Goal: Task Accomplishment & Management: Manage account settings

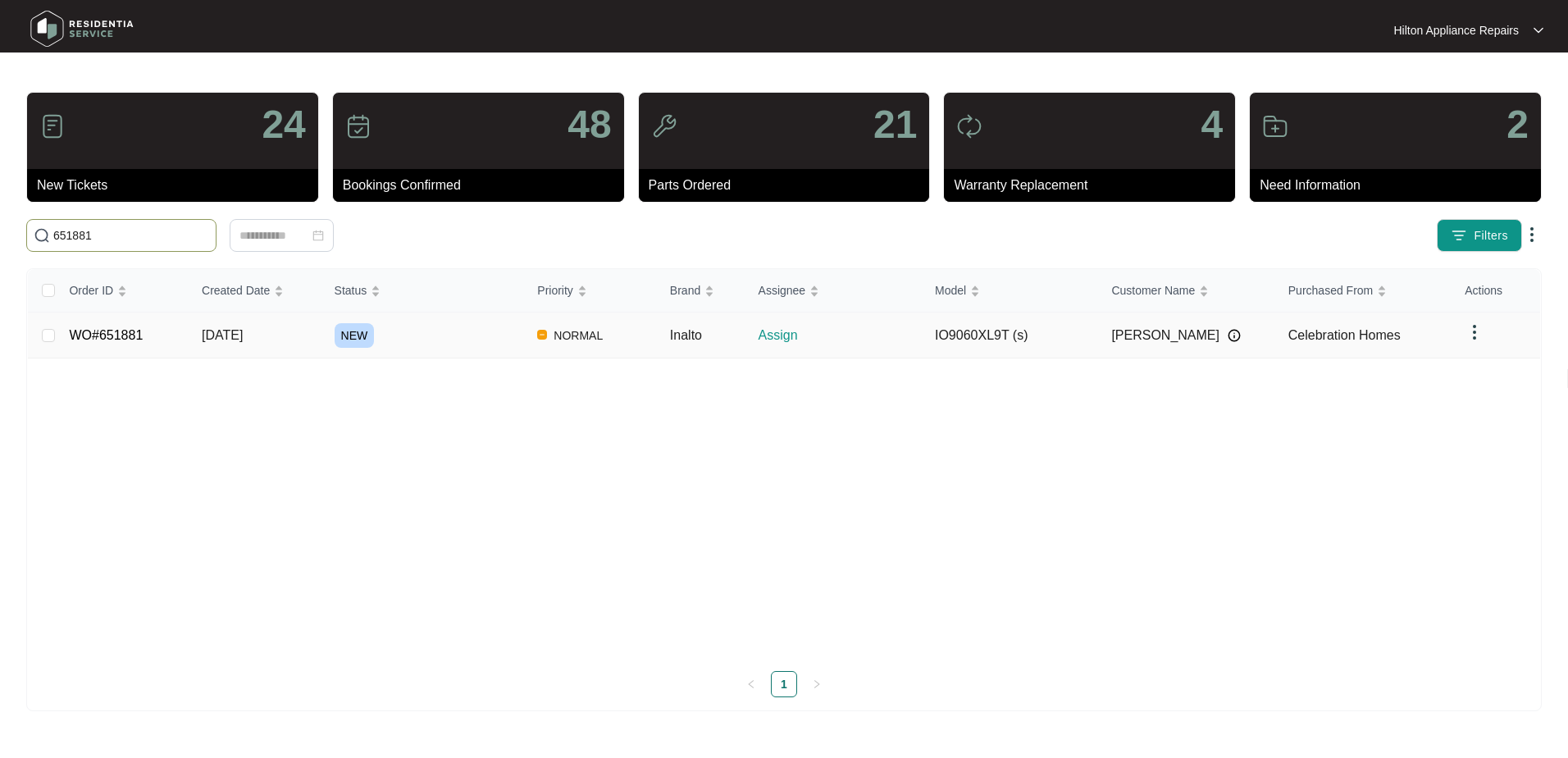
type input "651881"
click at [213, 340] on span "[DATE]" at bounding box center [222, 335] width 41 height 14
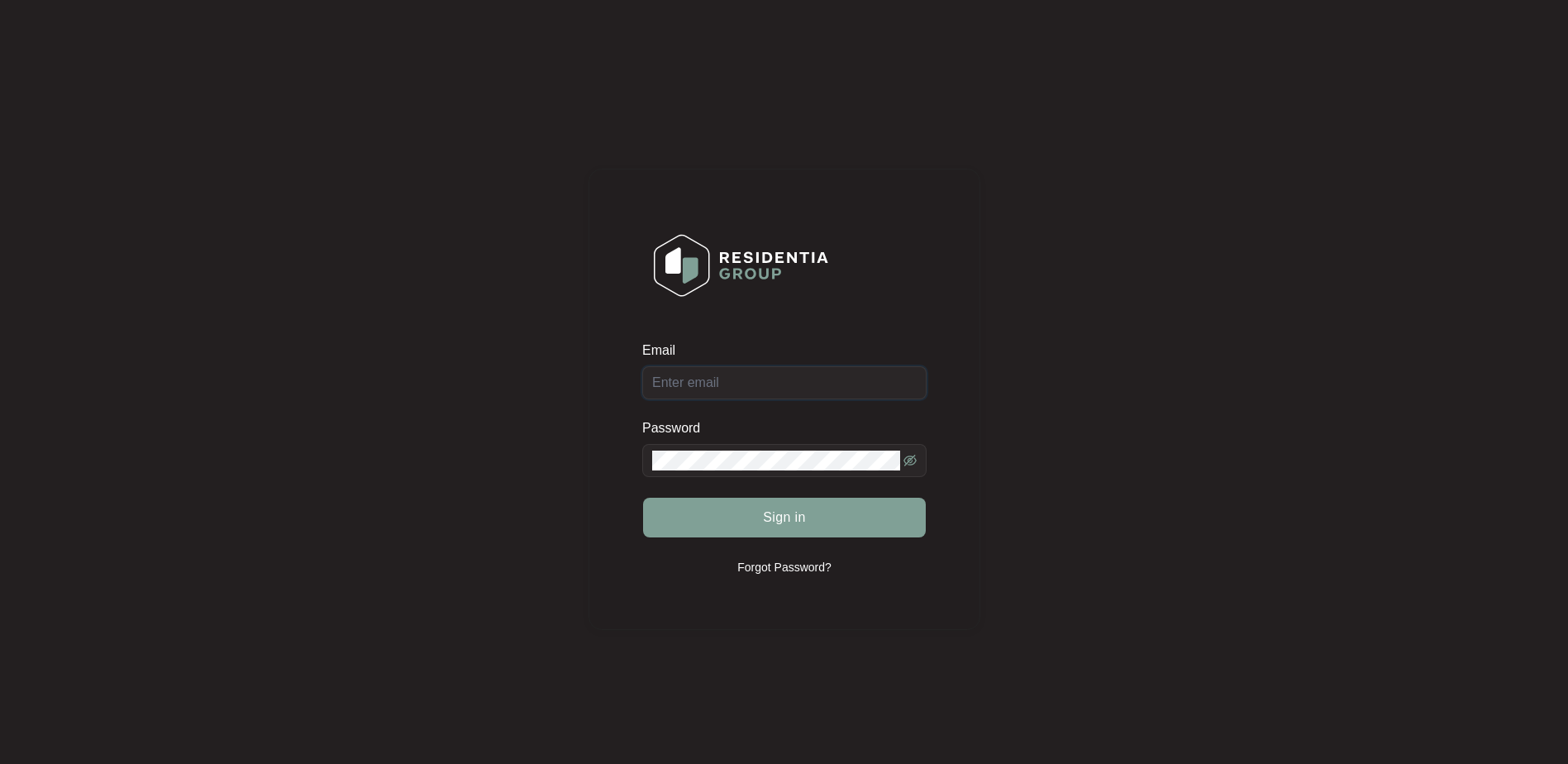
type input "enquiries@hiltonappliancerepairs.com.au"
click at [741, 513] on button "Sign in" at bounding box center [784, 517] width 283 height 40
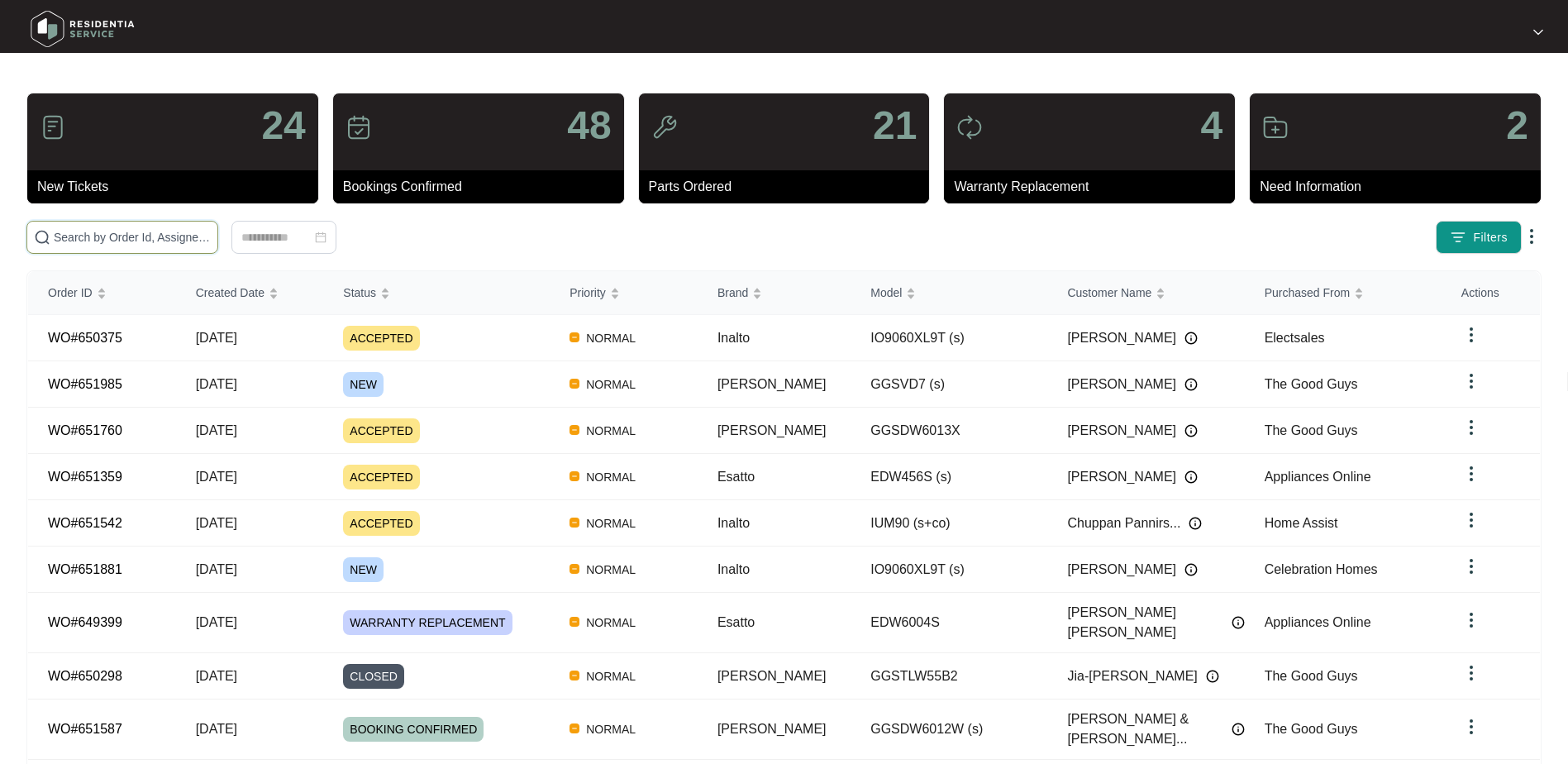
click at [80, 237] on input "text" at bounding box center [132, 236] width 157 height 18
paste input "651881"
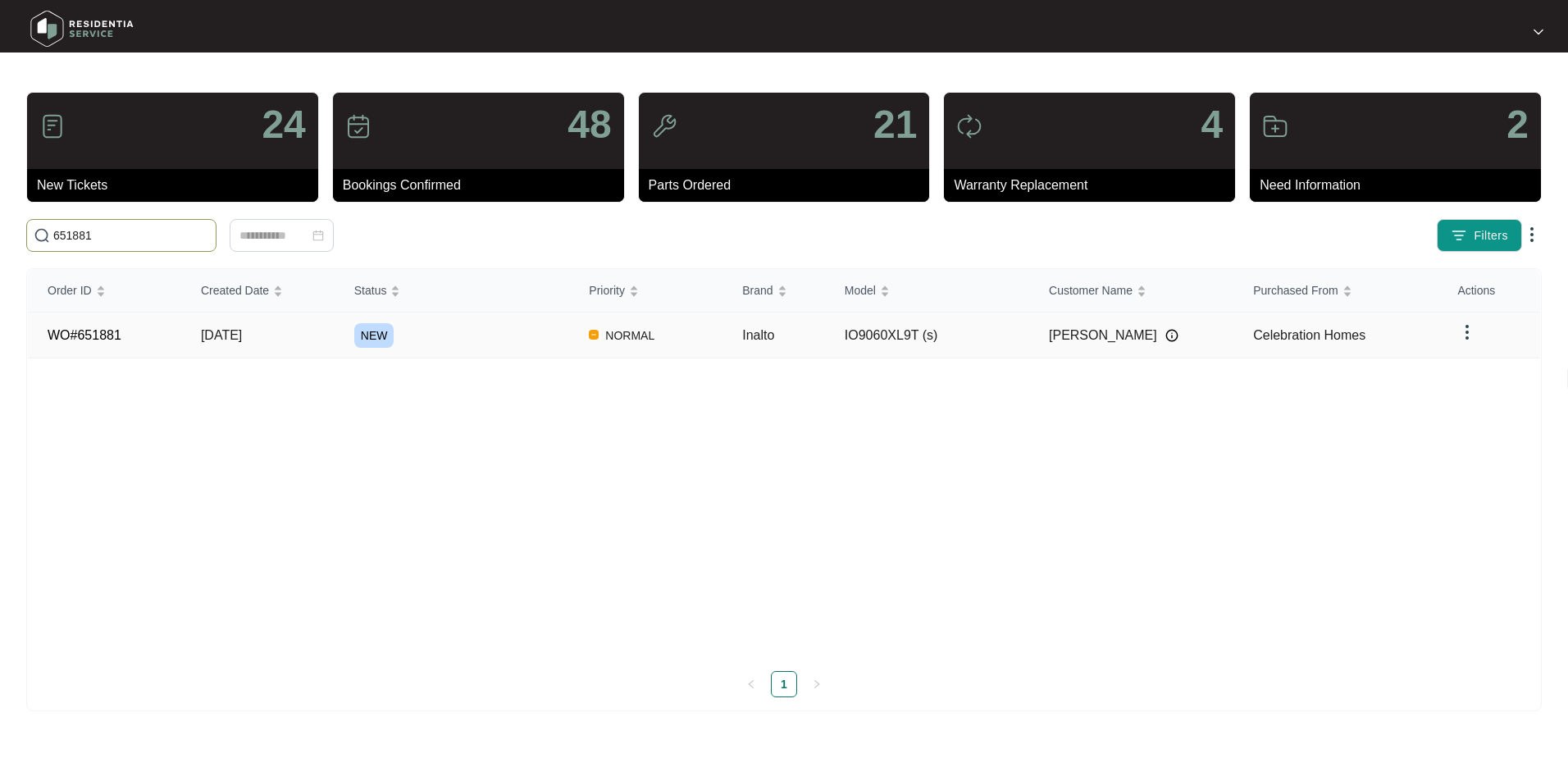
type input "651881"
click at [237, 328] on span "[DATE]" at bounding box center [221, 335] width 41 height 14
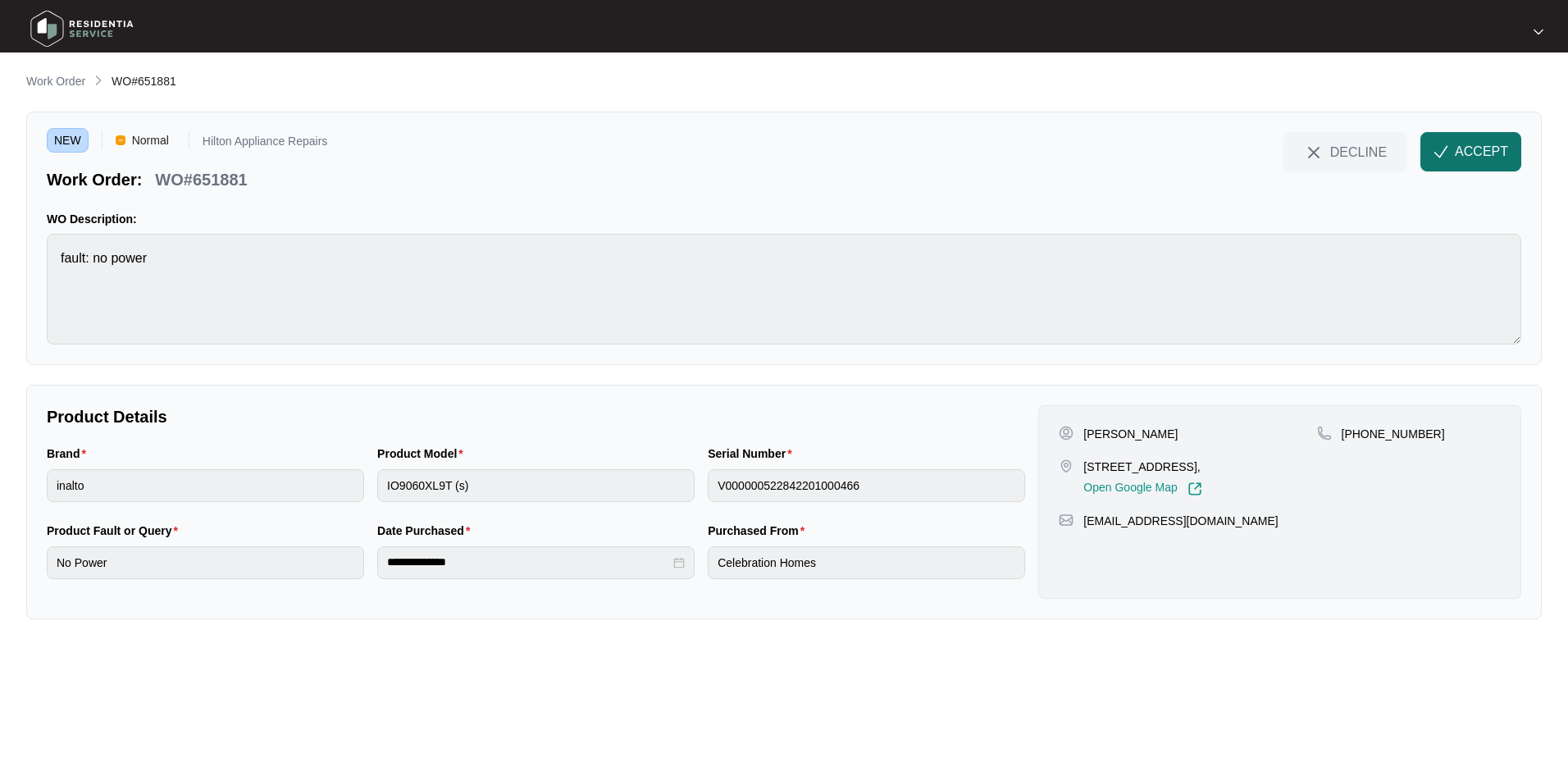
click at [1453, 145] on button "ACCEPT" at bounding box center [1471, 152] width 101 height 39
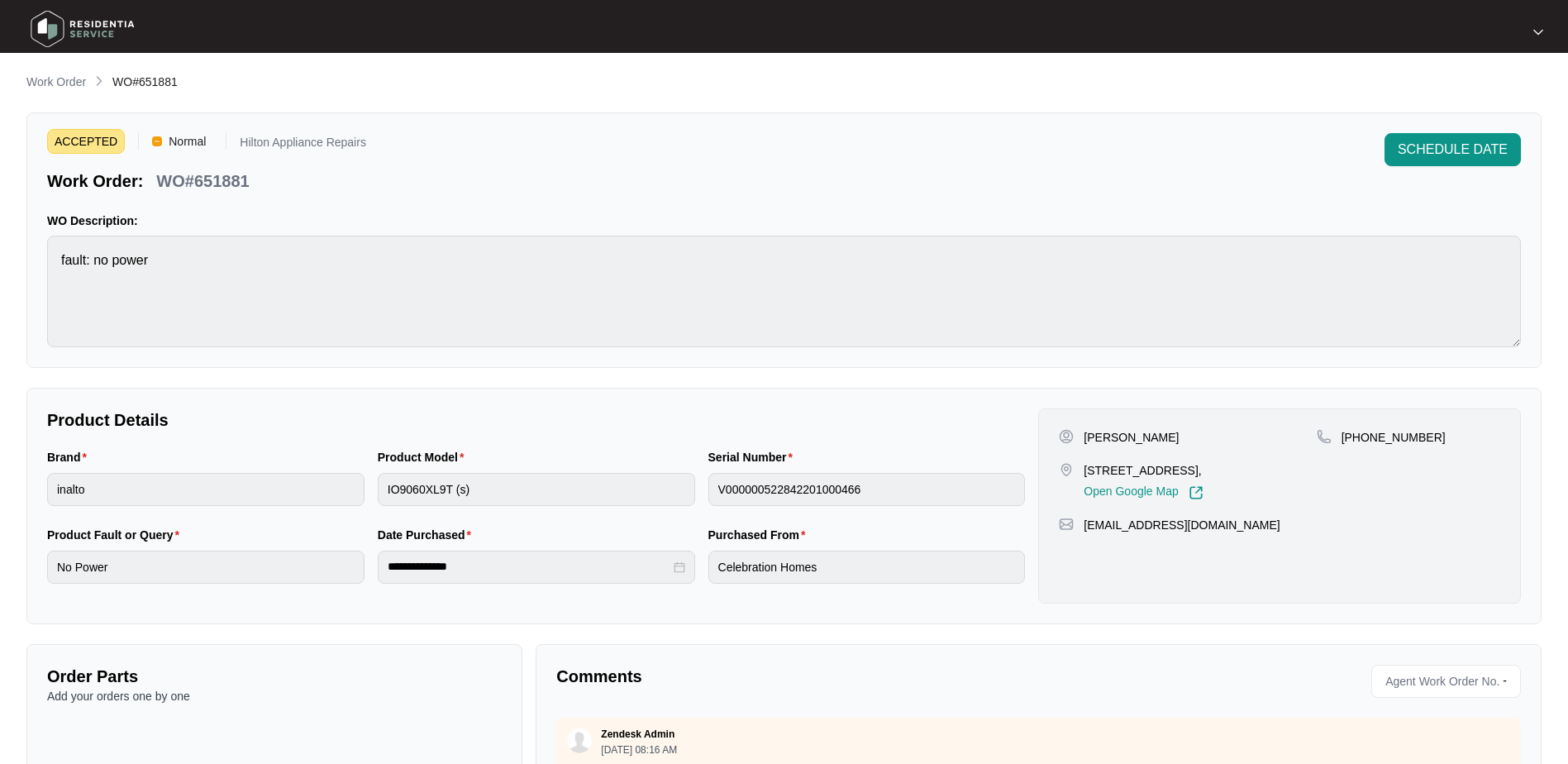
drag, startPoint x: 1304, startPoint y: 470, endPoint x: 1086, endPoint y: 464, distance: 218.1
click at [1086, 464] on p "[STREET_ADDRESS]," at bounding box center [1143, 470] width 119 height 16
copy p "44 Framingham Crescent, House, Wellard"
click at [339, 488] on div "Brand inalto Product Model IO9060XL9T (s) Serial Number V000000522842201000466" at bounding box center [536, 487] width 991 height 78
drag, startPoint x: 1214, startPoint y: 470, endPoint x: 1082, endPoint y: 475, distance: 132.1
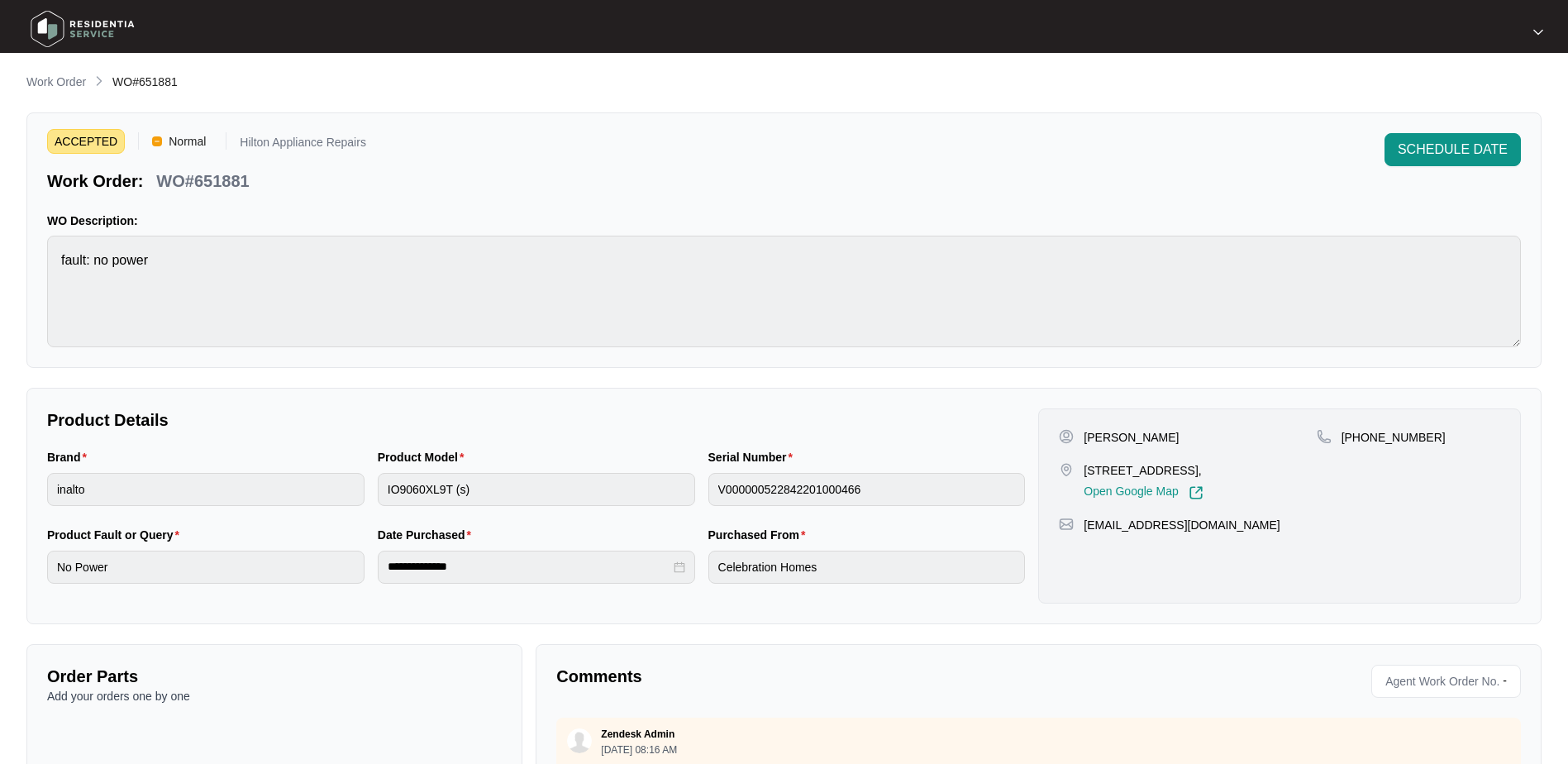
click at [1082, 475] on div "44 Framingham Crescent, House, Wellard WA 6170, Australia, Open Google Map" at bounding box center [1188, 481] width 257 height 38
copy p "44 Framingham Crescent"
drag, startPoint x: 1109, startPoint y: 439, endPoint x: 1083, endPoint y: 437, distance: 26.1
click at [1083, 437] on div "[PERSON_NAME]" at bounding box center [1188, 437] width 257 height 16
copy p "Elliot"
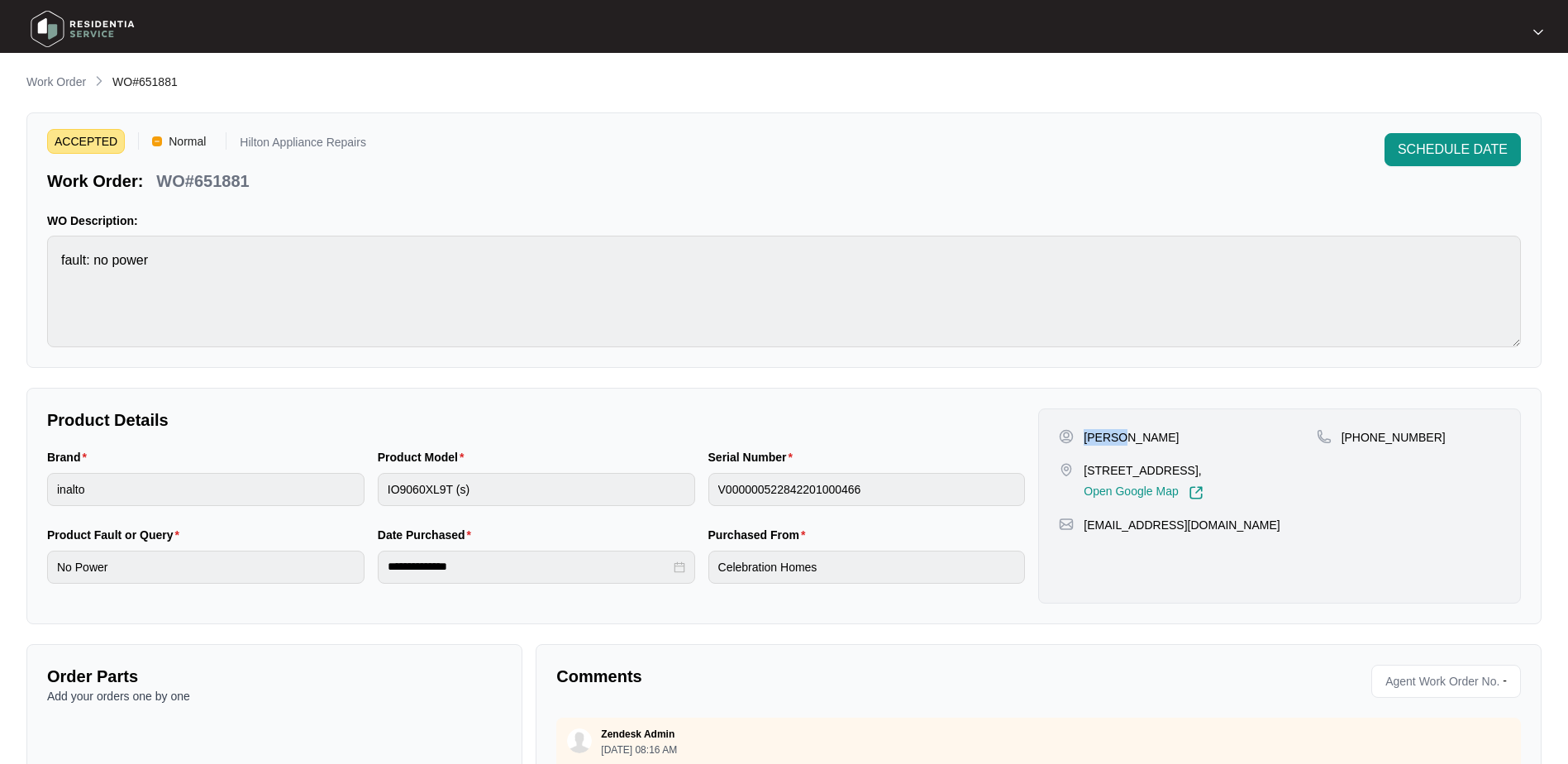
drag, startPoint x: 1162, startPoint y: 438, endPoint x: 1109, endPoint y: 436, distance: 53.0
click at [1109, 436] on div "[PERSON_NAME]" at bounding box center [1188, 437] width 257 height 16
drag, startPoint x: 1109, startPoint y: 436, endPoint x: 1179, endPoint y: 434, distance: 70.0
click at [1184, 435] on div "[PERSON_NAME]" at bounding box center [1188, 437] width 257 height 16
drag, startPoint x: 1149, startPoint y: 440, endPoint x: 1115, endPoint y: 439, distance: 34.0
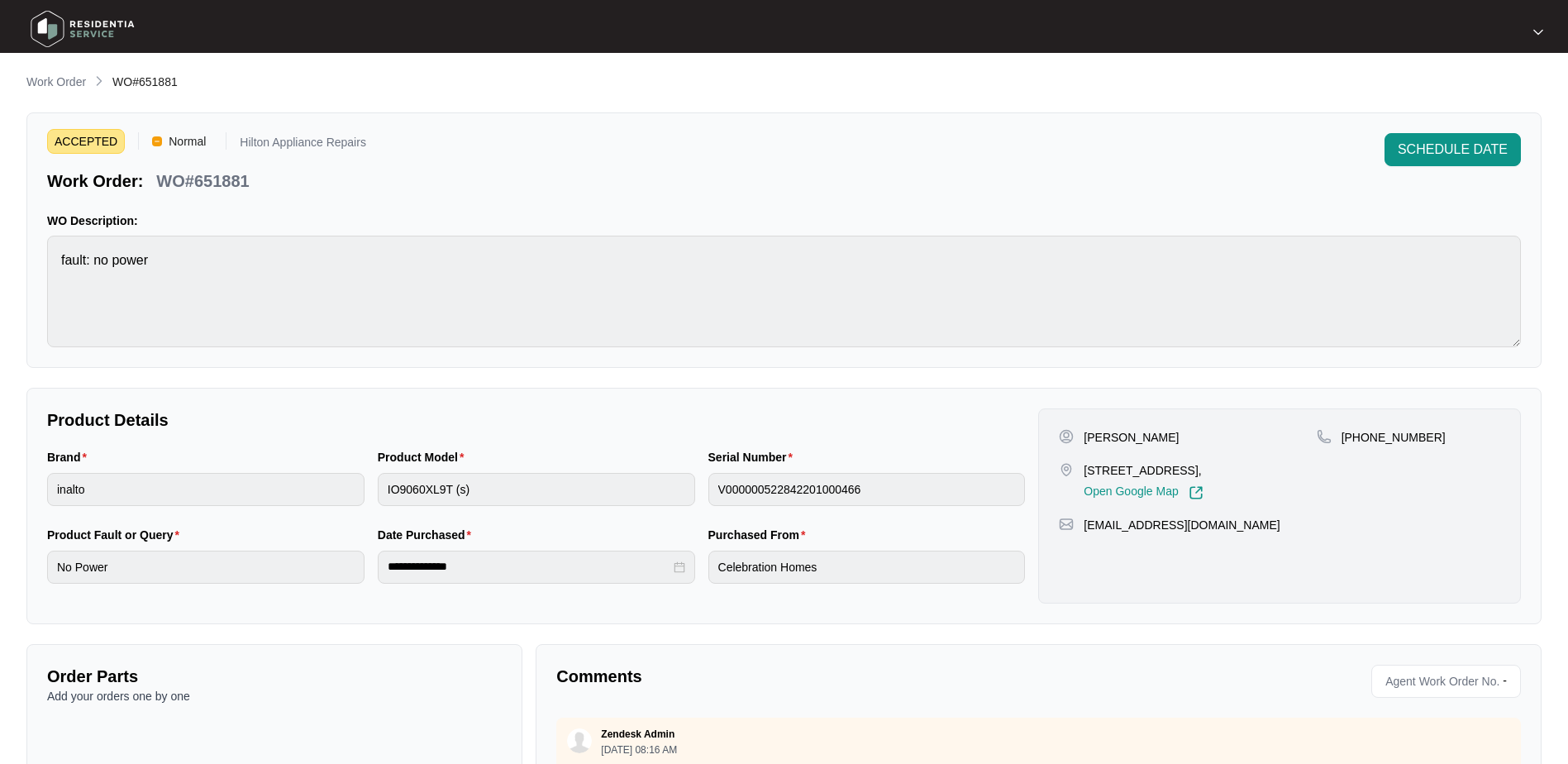
click at [1115, 439] on div "[PERSON_NAME]" at bounding box center [1188, 437] width 257 height 16
copy p "Wheeler"
drag, startPoint x: 1427, startPoint y: 437, endPoint x: 1363, endPoint y: 439, distance: 64.0
click at [1363, 439] on div "[PHONE_NUMBER]" at bounding box center [1409, 437] width 183 height 16
copy p "466286507"
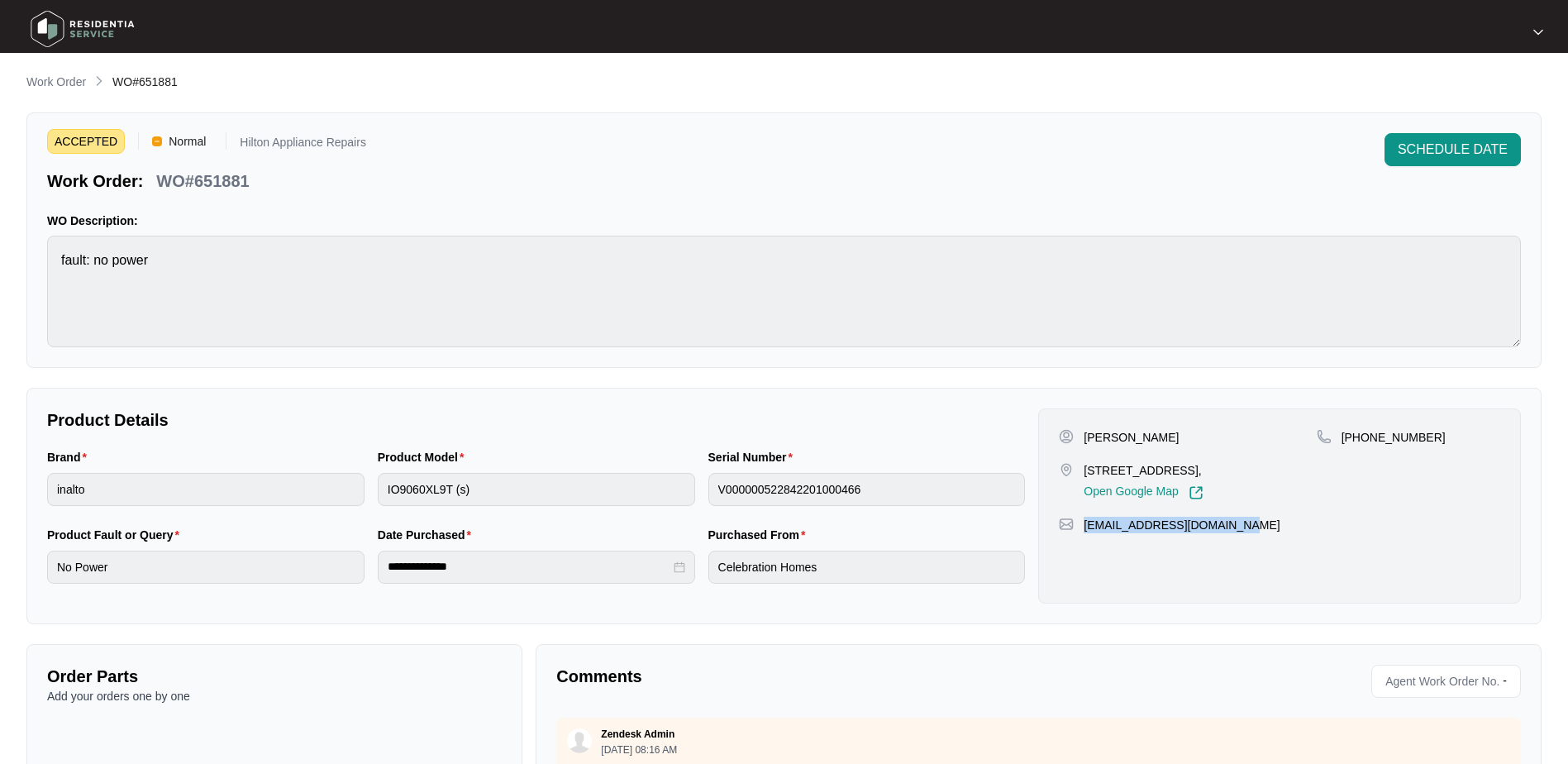
drag, startPoint x: 1228, startPoint y: 550, endPoint x: 1080, endPoint y: 547, distance: 148.0
click at [1080, 547] on div "Elliot Wheeler 44 Framingham Crescent, House, Wellard WA 6170, Australia, Open …" at bounding box center [1280, 506] width 482 height 195
copy p "[EMAIL_ADDRESS][DOMAIN_NAME]"
click at [319, 465] on div "Brand inalto Product Model IO9060XL9T (s) Serial Number V000000522842201000466" at bounding box center [536, 487] width 991 height 78
drag, startPoint x: 253, startPoint y: 187, endPoint x: 159, endPoint y: 185, distance: 94.0
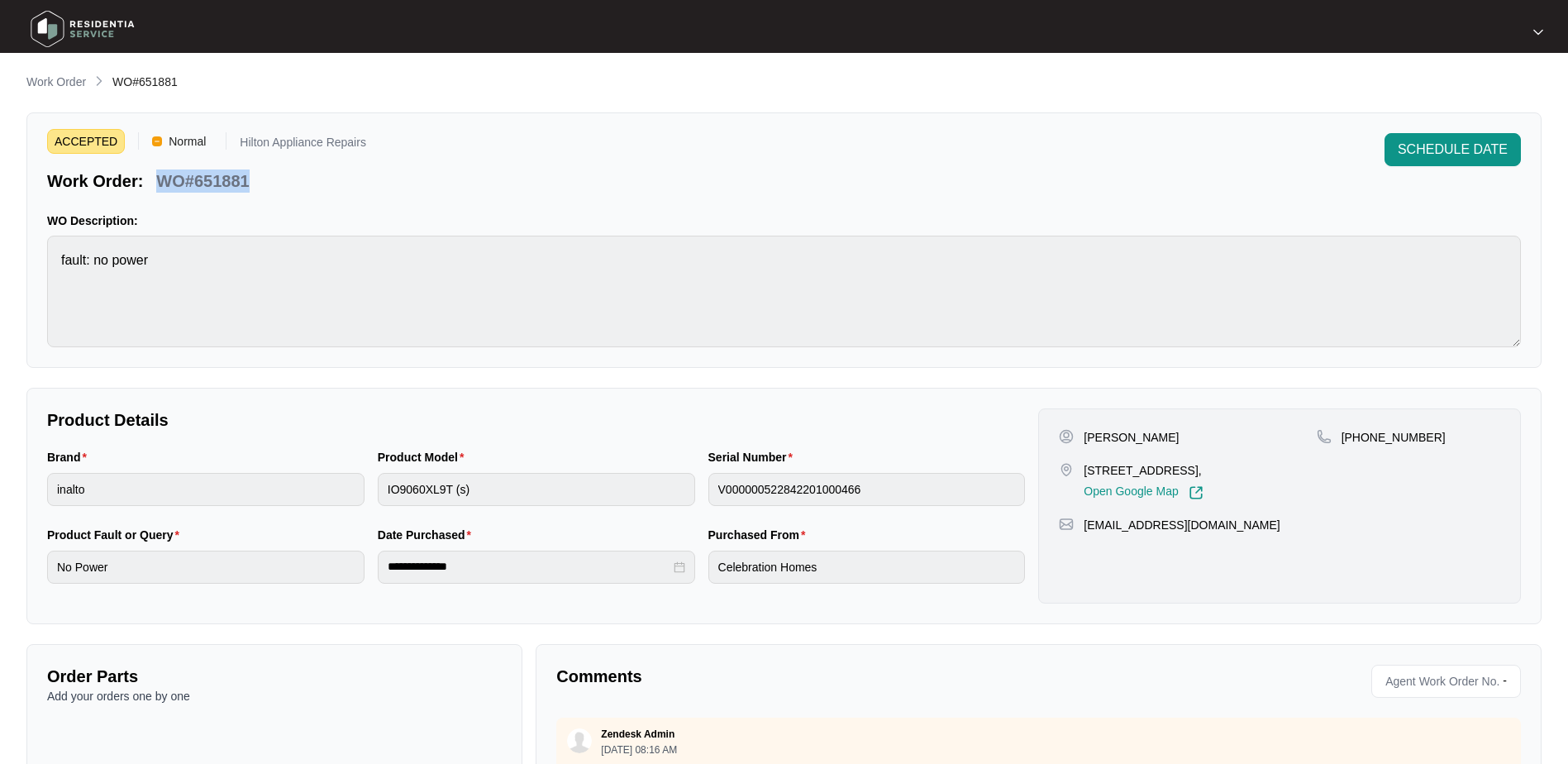
click at [159, 185] on div "WO#651881" at bounding box center [202, 178] width 106 height 29
copy p "WO#651881"
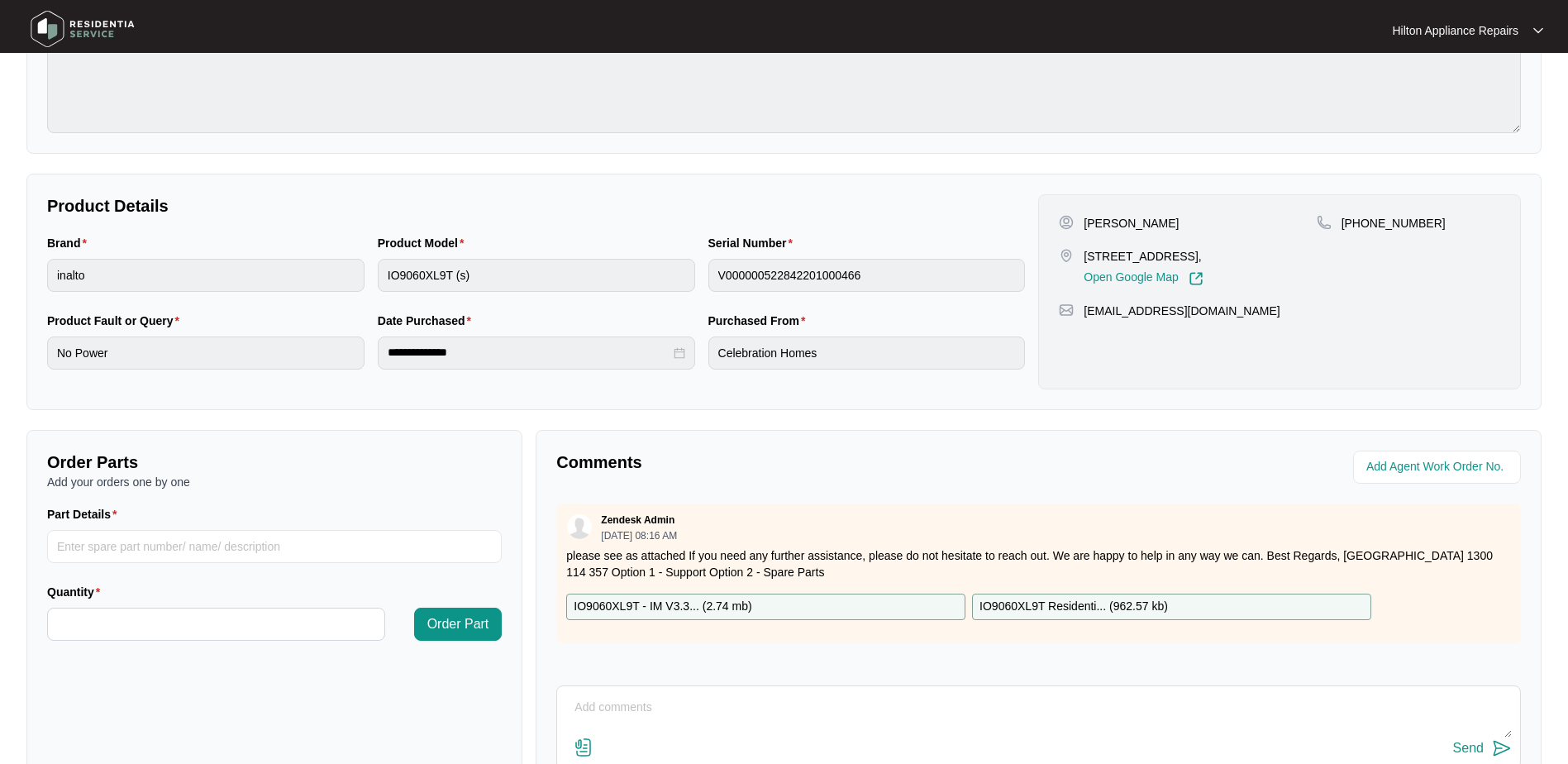
scroll to position [333, 0]
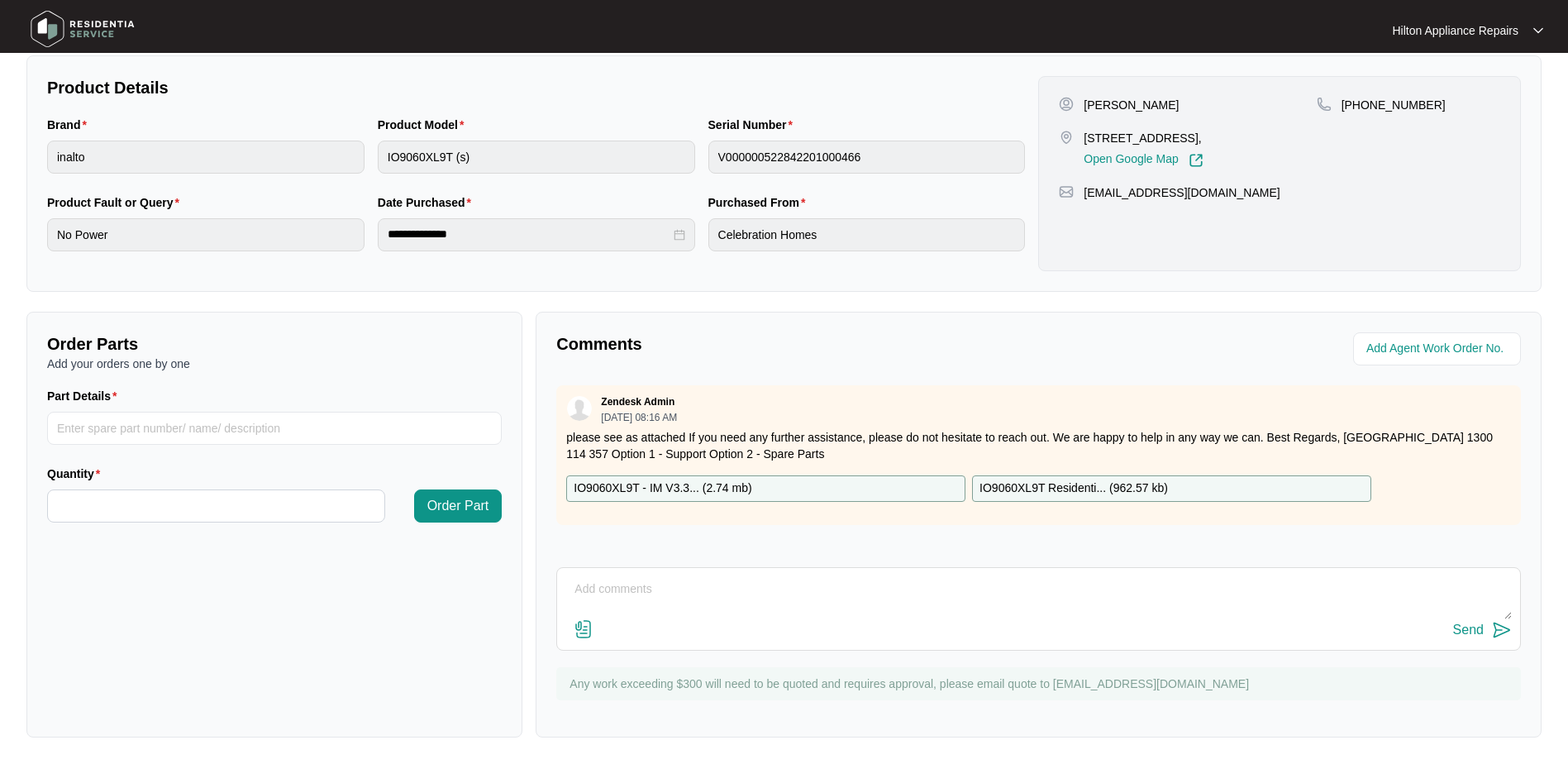
click at [627, 588] on textarea at bounding box center [1038, 597] width 947 height 43
paste textarea "Called [PERSON_NAME] LMTC & Texted"
type textarea "Called [PERSON_NAME] LMTC & Texted"
click at [1468, 628] on div "Send" at bounding box center [1469, 630] width 30 height 15
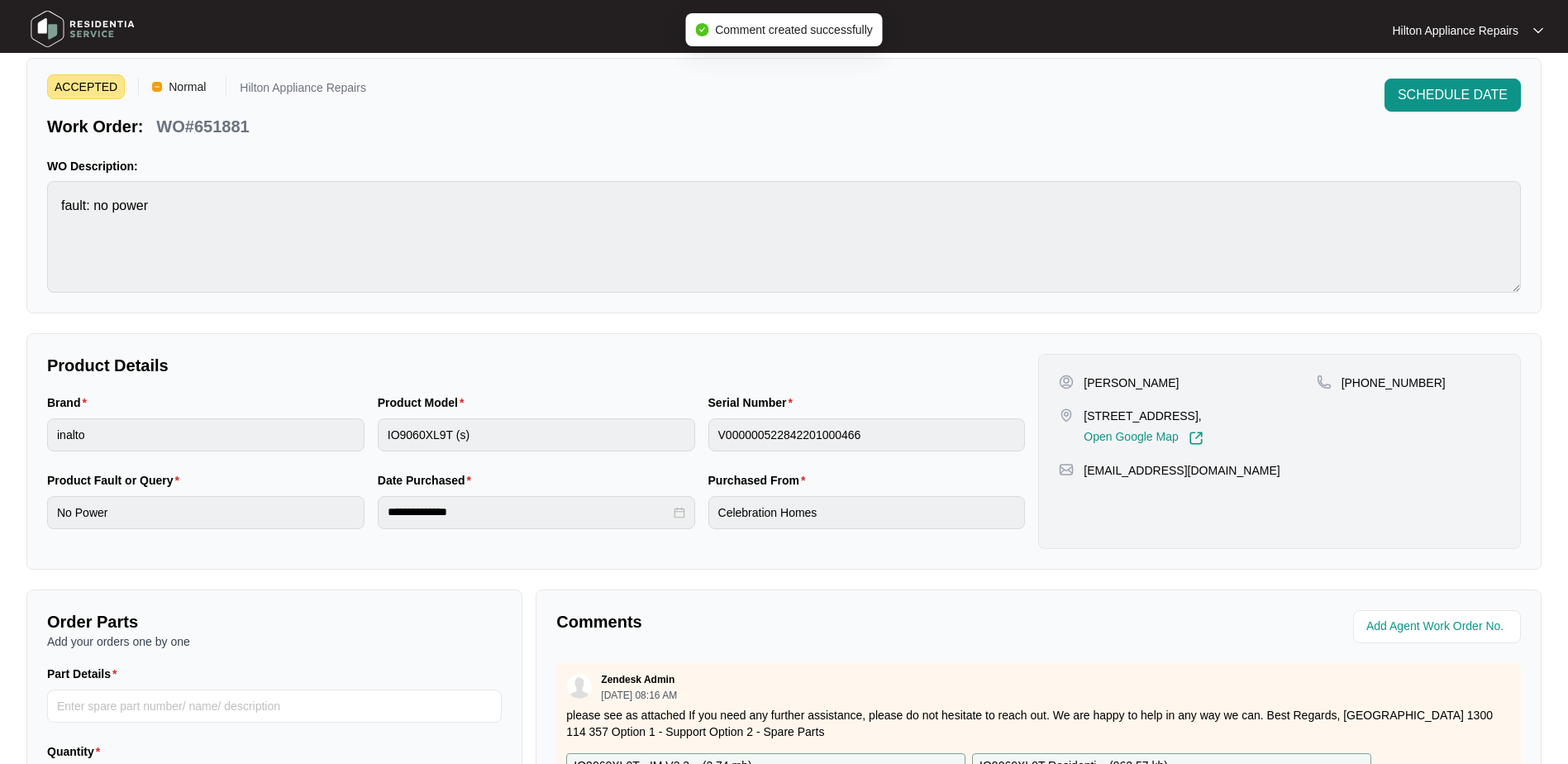
scroll to position [3, 0]
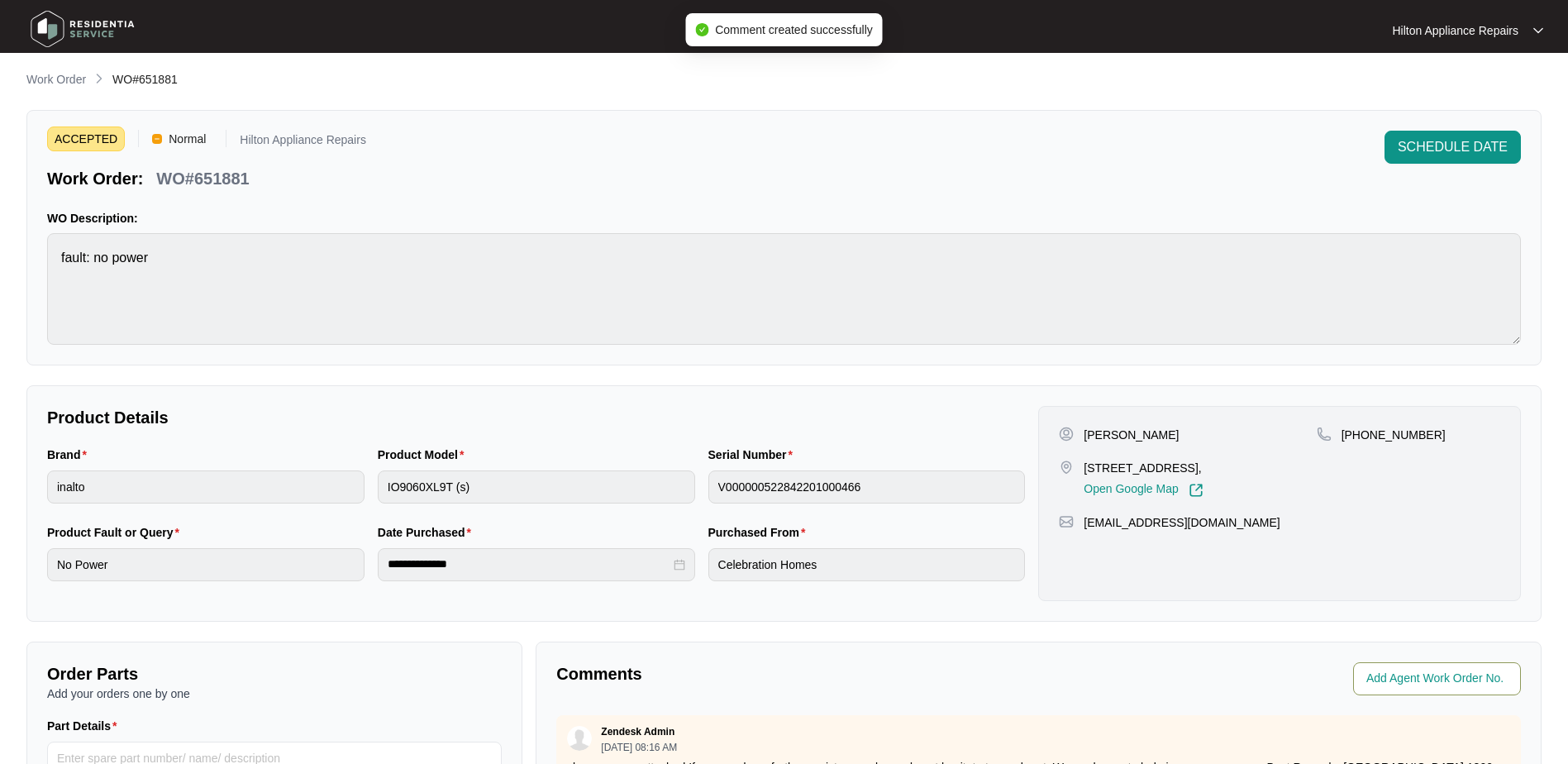
click at [1407, 668] on input "string" at bounding box center [1438, 678] width 145 height 20
type input "42878"
click at [773, 665] on p "Comments" at bounding box center [791, 673] width 470 height 23
click at [29, 78] on p "Work Order" at bounding box center [56, 78] width 60 height 16
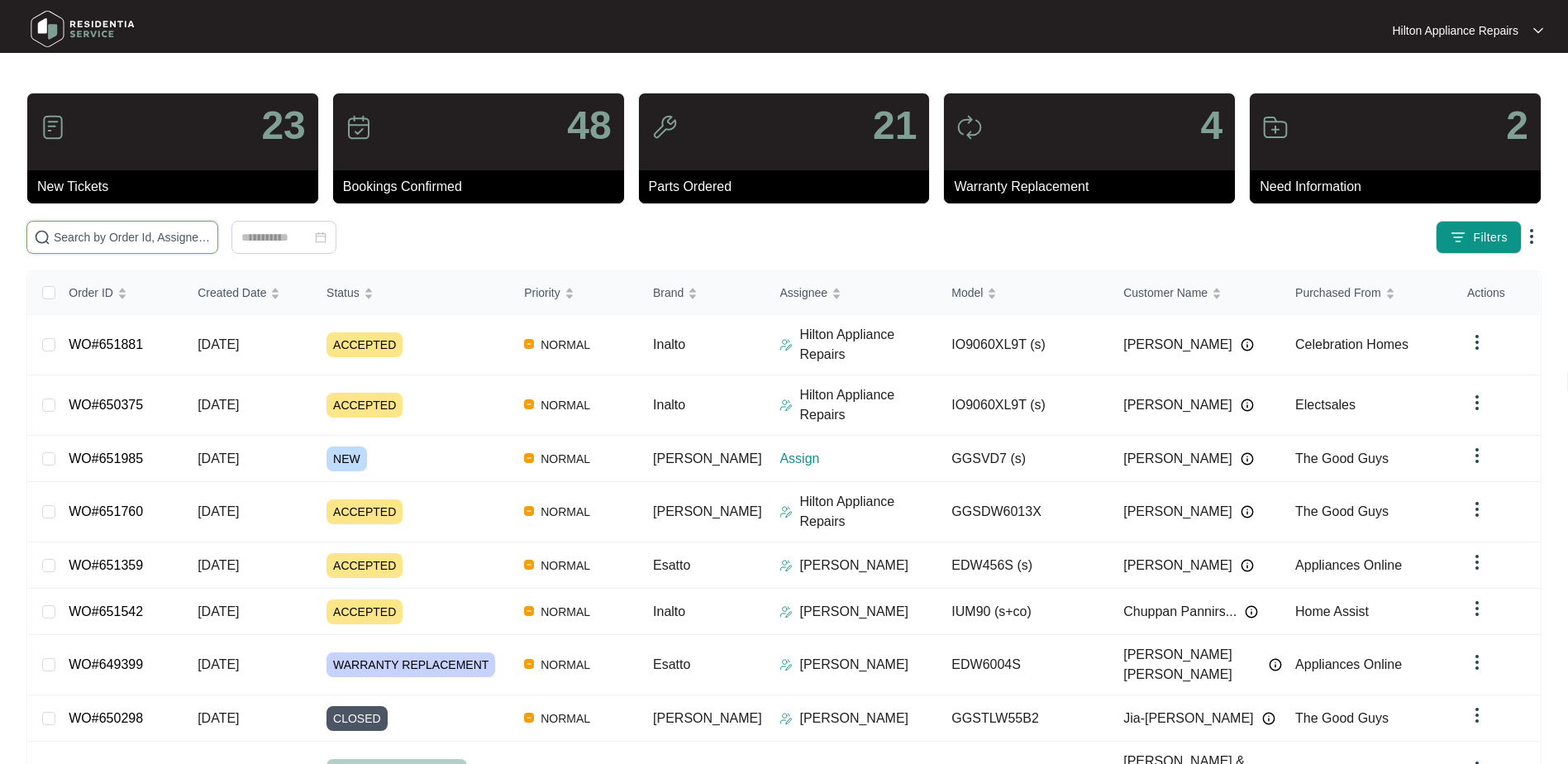
click at [82, 244] on input "text" at bounding box center [132, 236] width 157 height 18
paste input "651985"
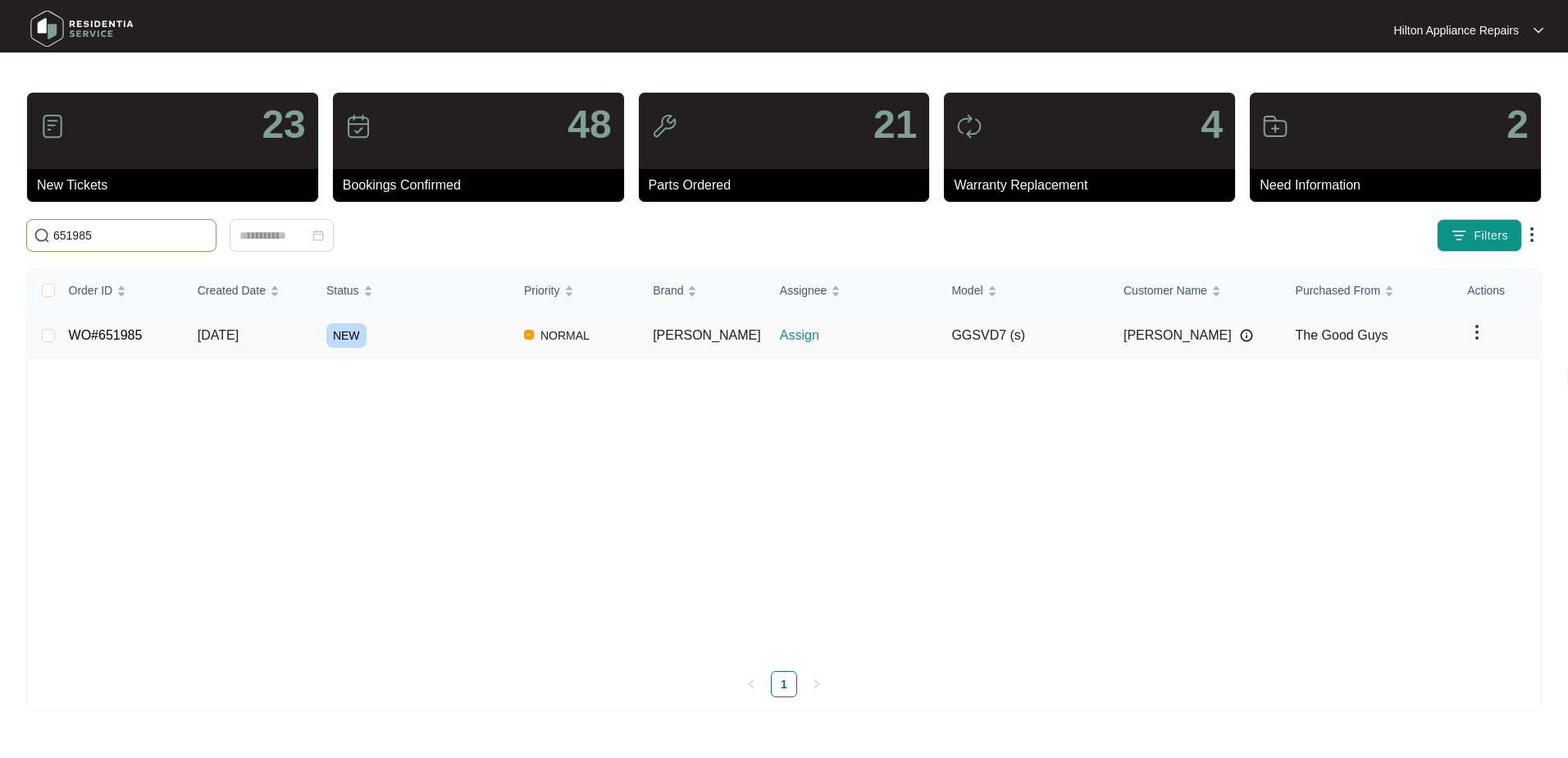
type input "651985"
click at [238, 331] on span "[DATE]" at bounding box center [219, 335] width 41 height 14
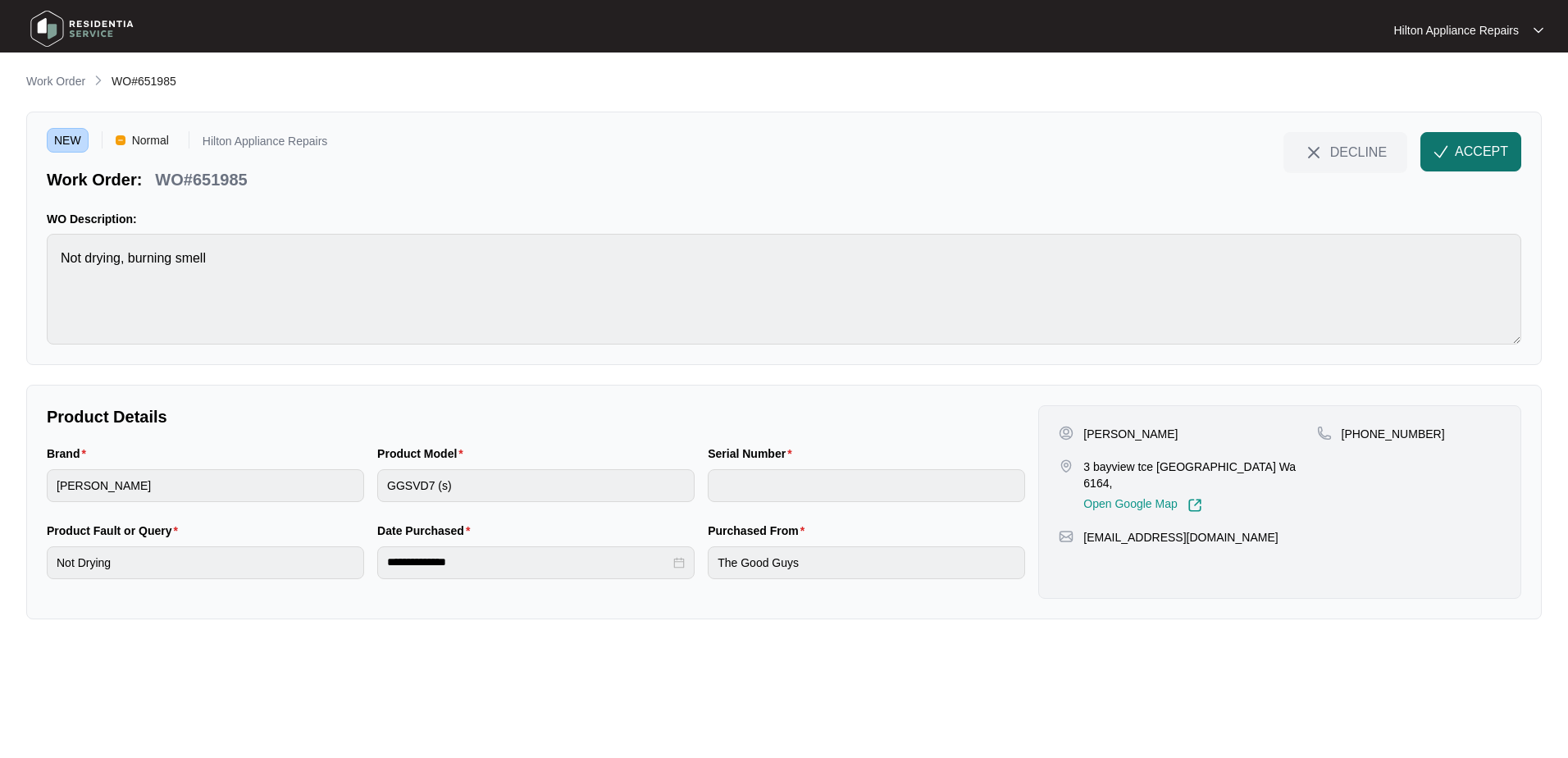
click at [1476, 153] on span "ACCEPT" at bounding box center [1482, 151] width 53 height 20
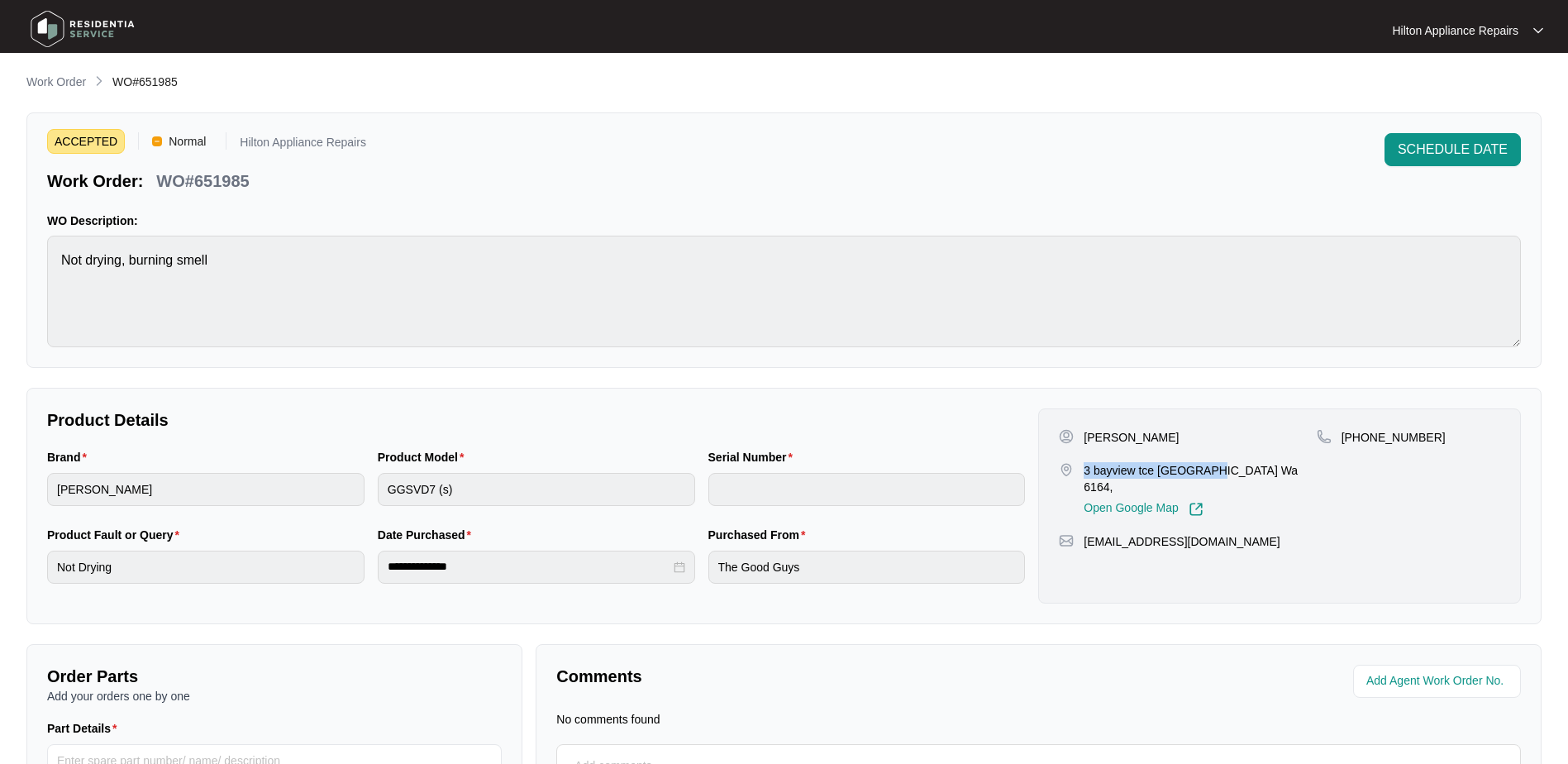
drag, startPoint x: 1211, startPoint y: 472, endPoint x: 1085, endPoint y: 470, distance: 126.0
click at [1085, 470] on p "3 bayview tce [GEOGRAPHIC_DATA] Wa 6164," at bounding box center [1200, 478] width 233 height 33
copy p "3 bayview tce Yangebup"
drag, startPoint x: 1119, startPoint y: 437, endPoint x: 1081, endPoint y: 438, distance: 38.0
click at [1081, 438] on div "[PERSON_NAME]" at bounding box center [1188, 437] width 257 height 16
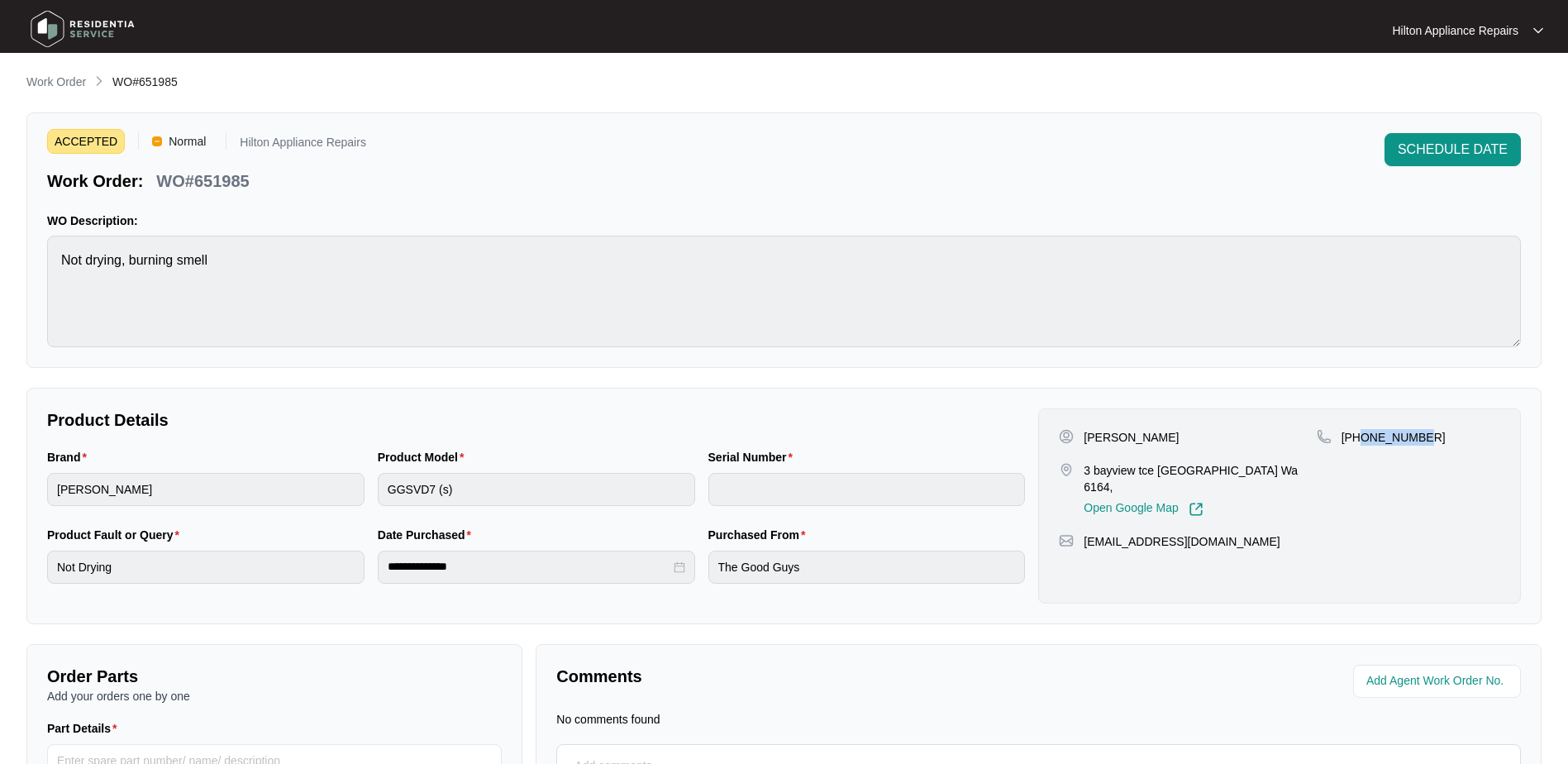
drag, startPoint x: 1403, startPoint y: 442, endPoint x: 1361, endPoint y: 444, distance: 42.0
click at [1361, 444] on div "[PHONE_NUMBER]" at bounding box center [1409, 437] width 183 height 16
copy p "411221295"
drag, startPoint x: 1204, startPoint y: 528, endPoint x: 1085, endPoint y: 532, distance: 119.1
click at [1085, 533] on p "[EMAIL_ADDRESS][DOMAIN_NAME]" at bounding box center [1181, 541] width 196 height 16
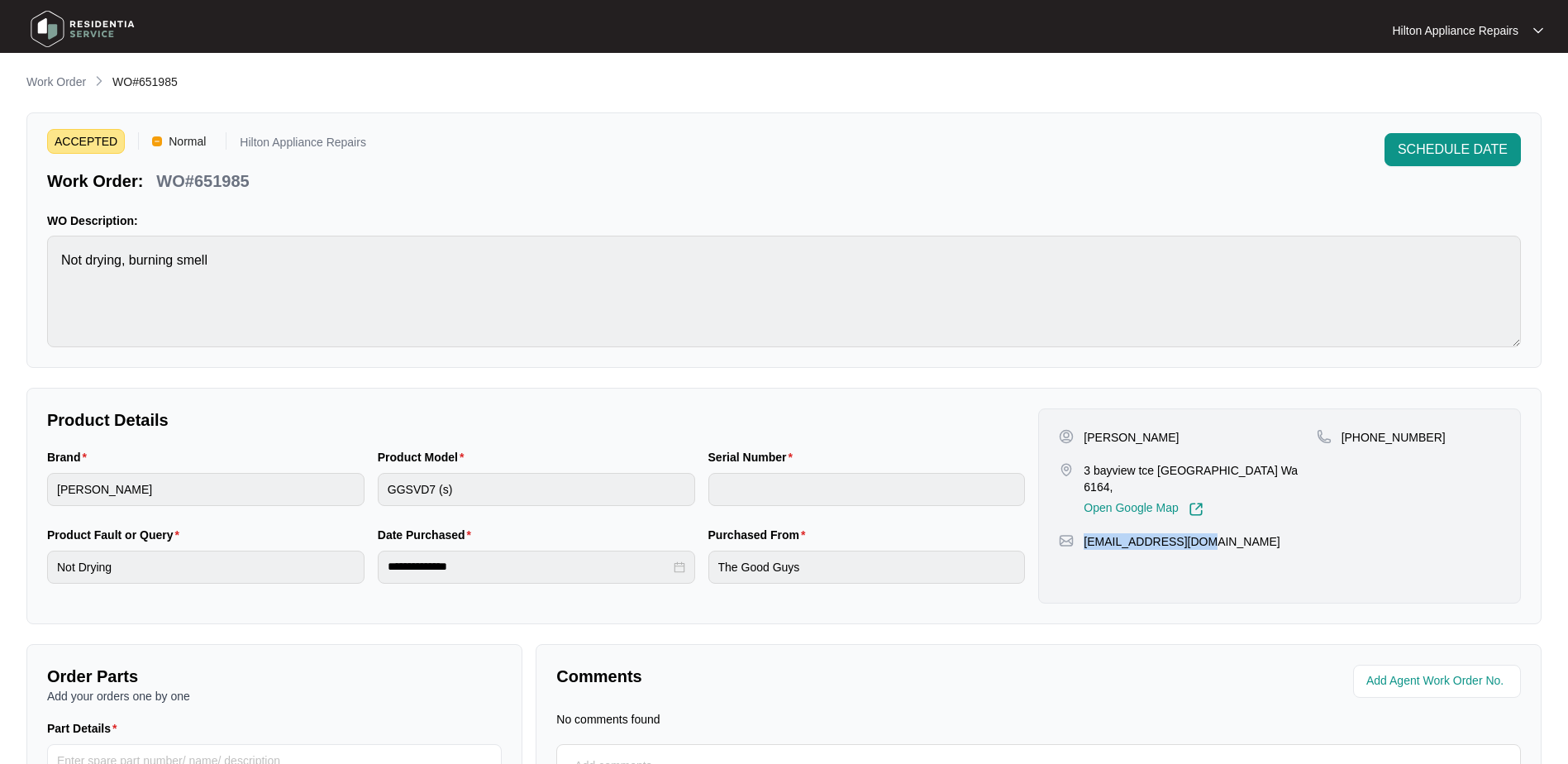
copy p "[EMAIL_ADDRESS][DOMAIN_NAME]"
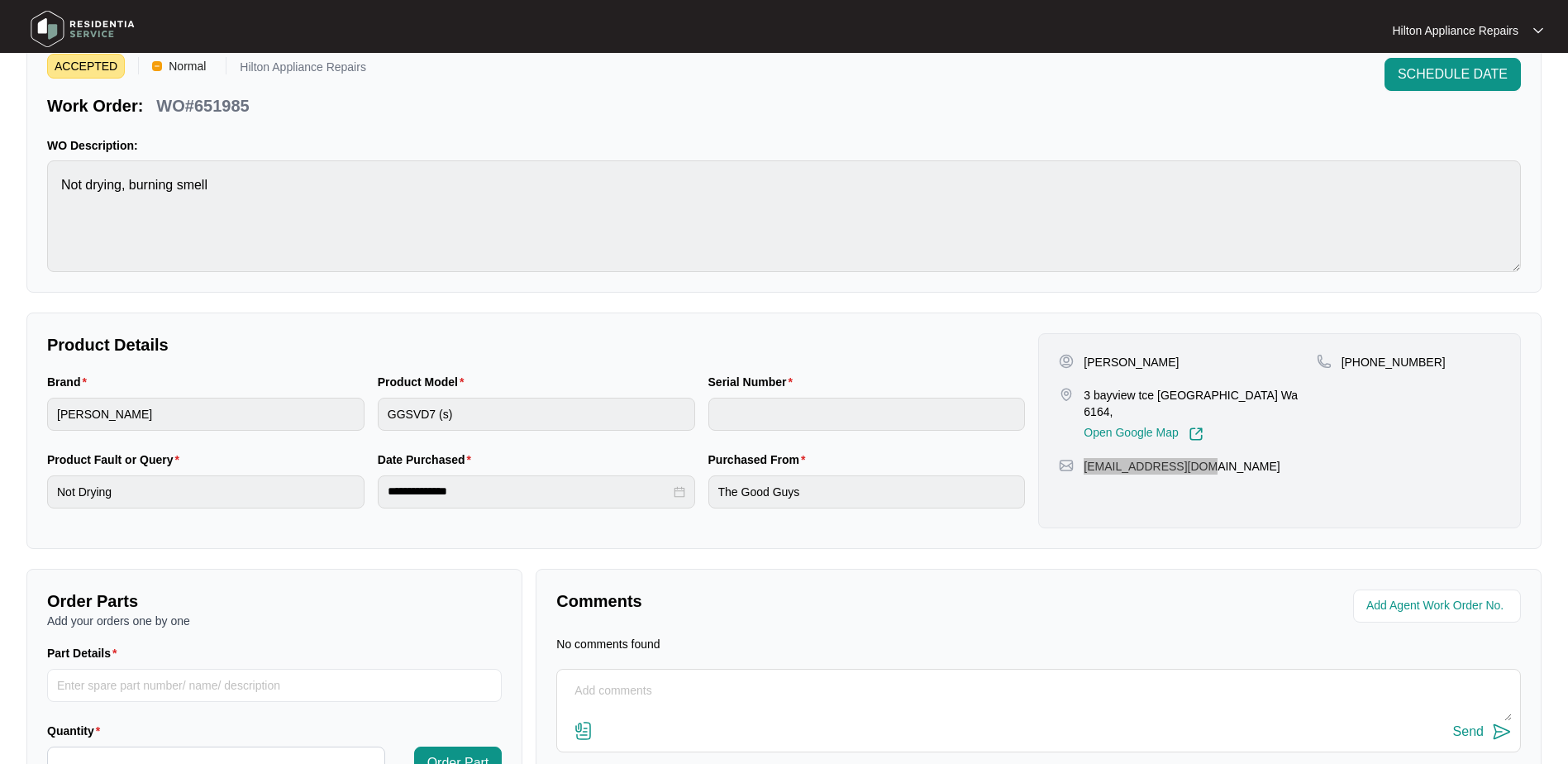
scroll to position [165, 0]
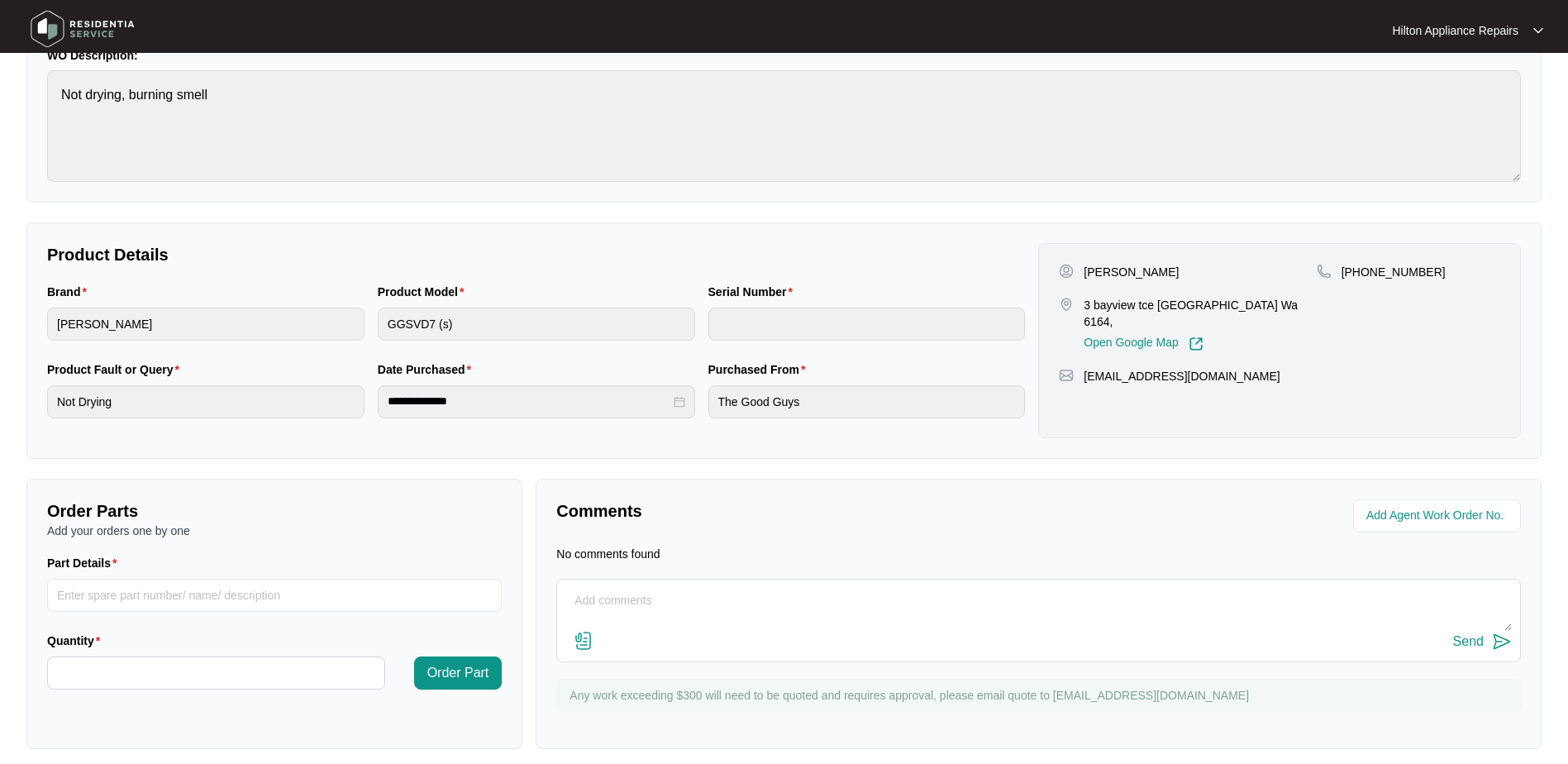
click at [250, 304] on div "Brand [PERSON_NAME] Product Model GGSVD7 (s) Serial Number" at bounding box center [536, 321] width 991 height 78
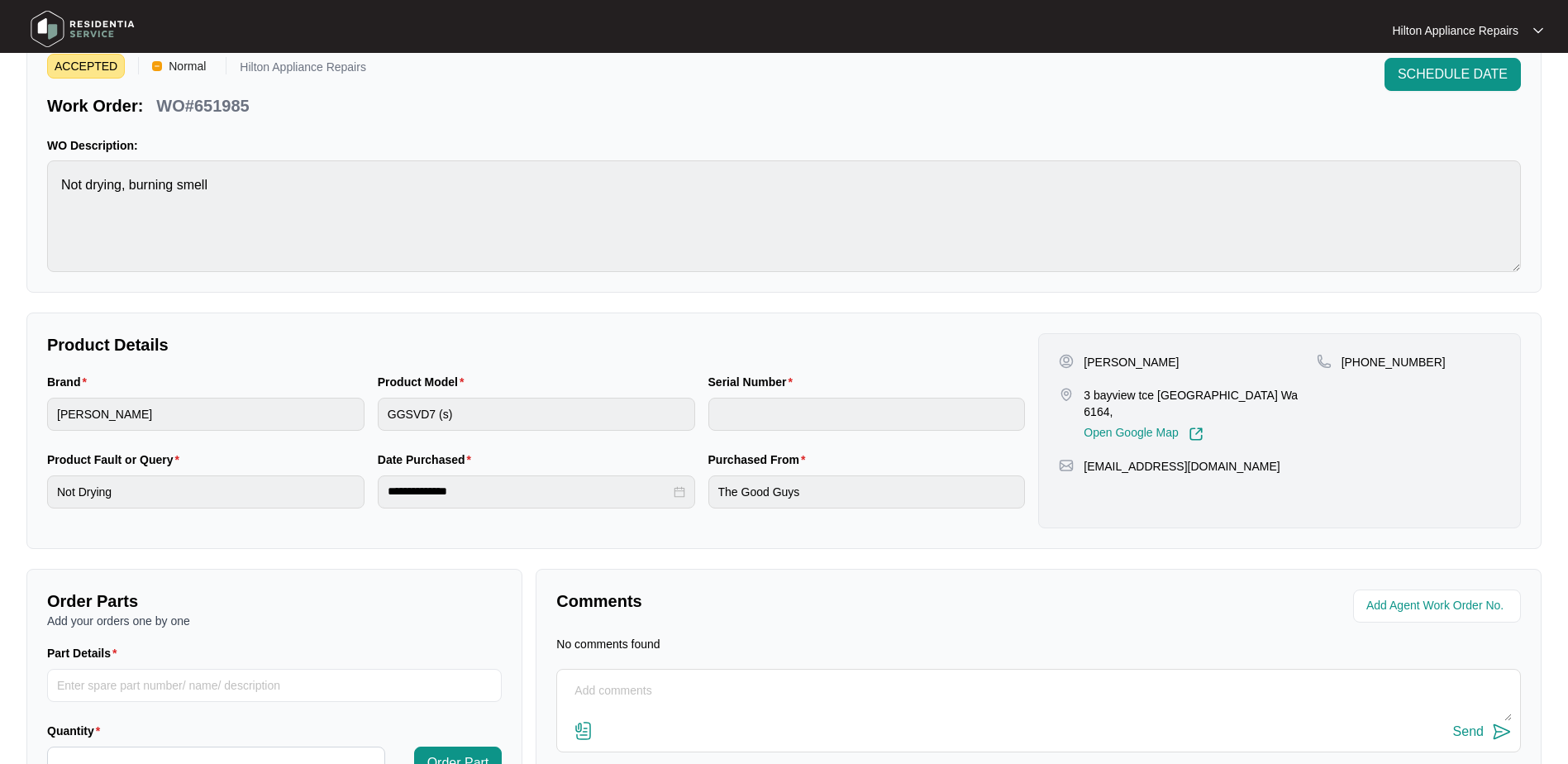
scroll to position [178, 0]
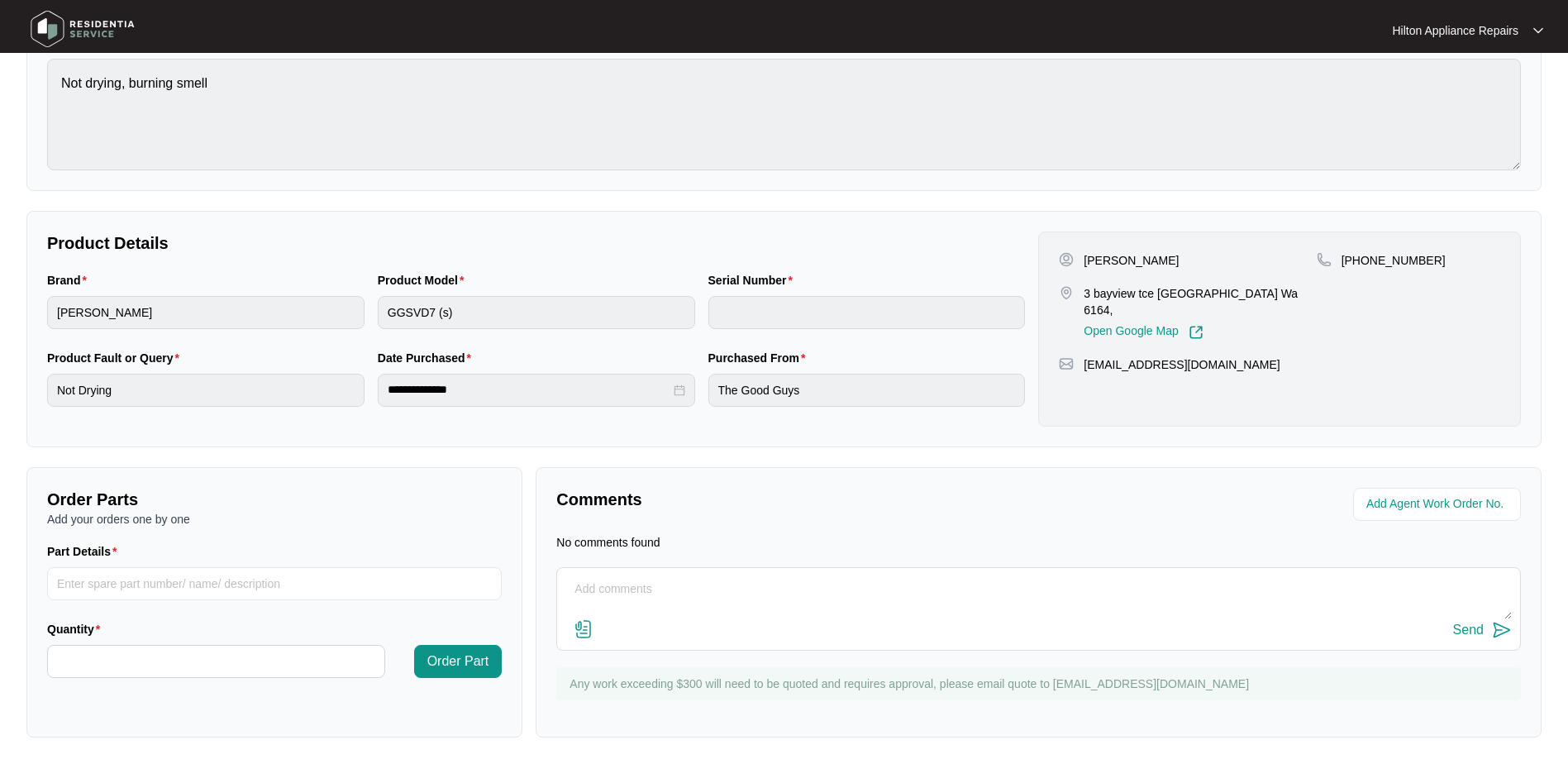
click at [34, 73] on div "ACCEPTED Normal Hilton Appliance Repairs Work Order: WO#651985 SCHEDULE DATE WO…" at bounding box center [784, 63] width 1515 height 255
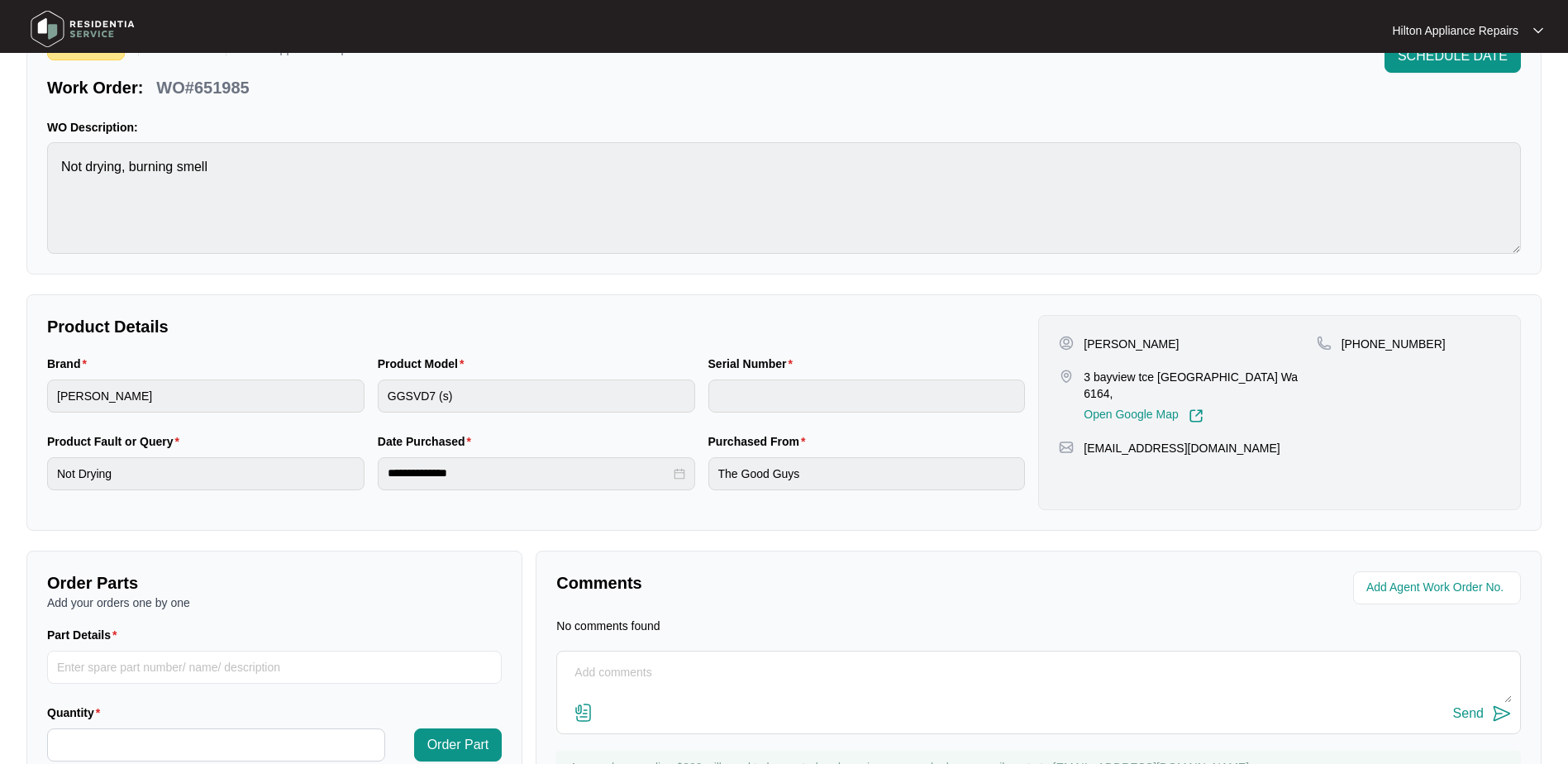
scroll to position [0, 0]
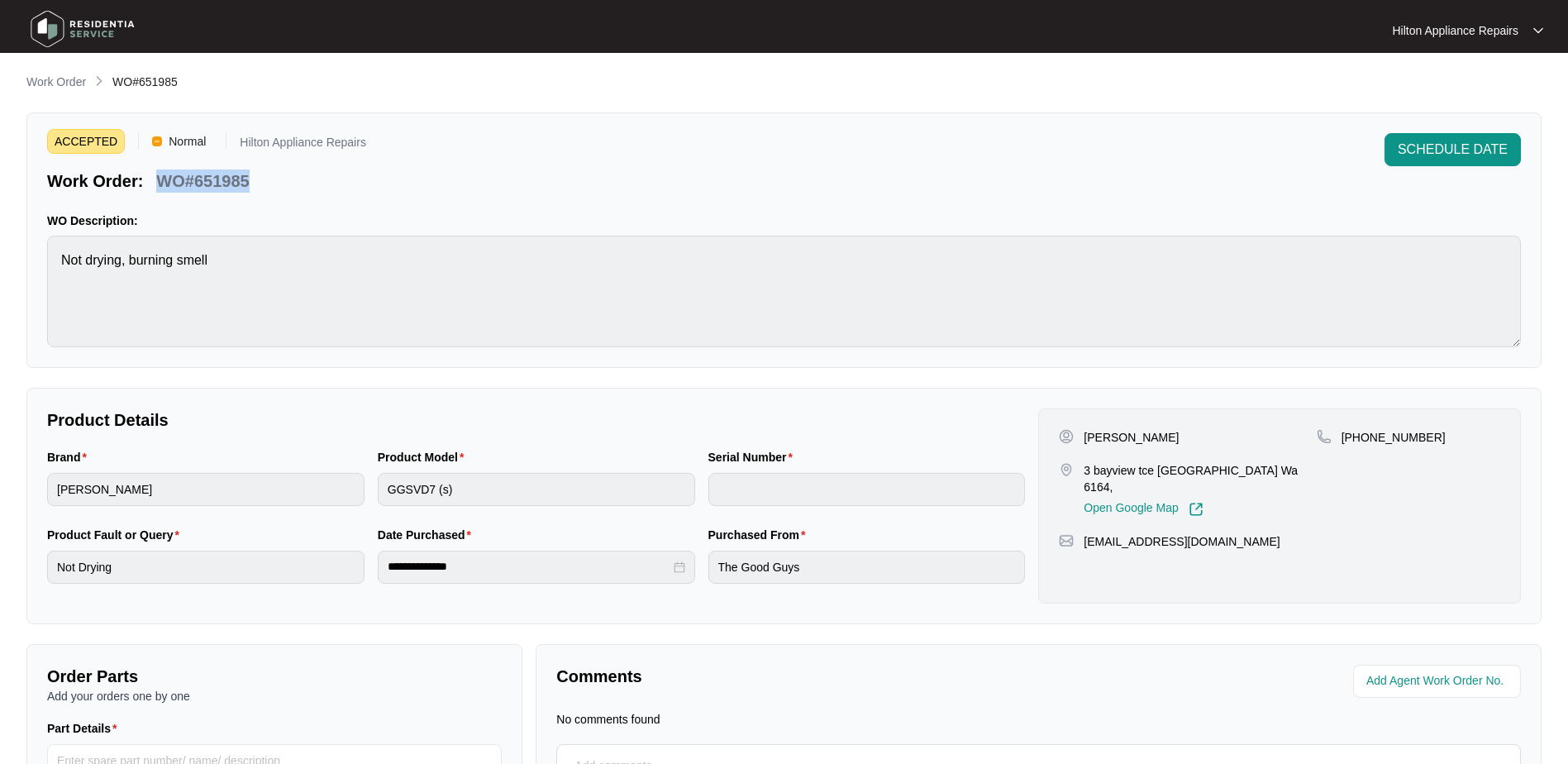
drag, startPoint x: 256, startPoint y: 185, endPoint x: 161, endPoint y: 180, distance: 95.1
click at [161, 180] on div "Work Order: WO#651985" at bounding box center [206, 178] width 319 height 29
copy p "WO#651985"
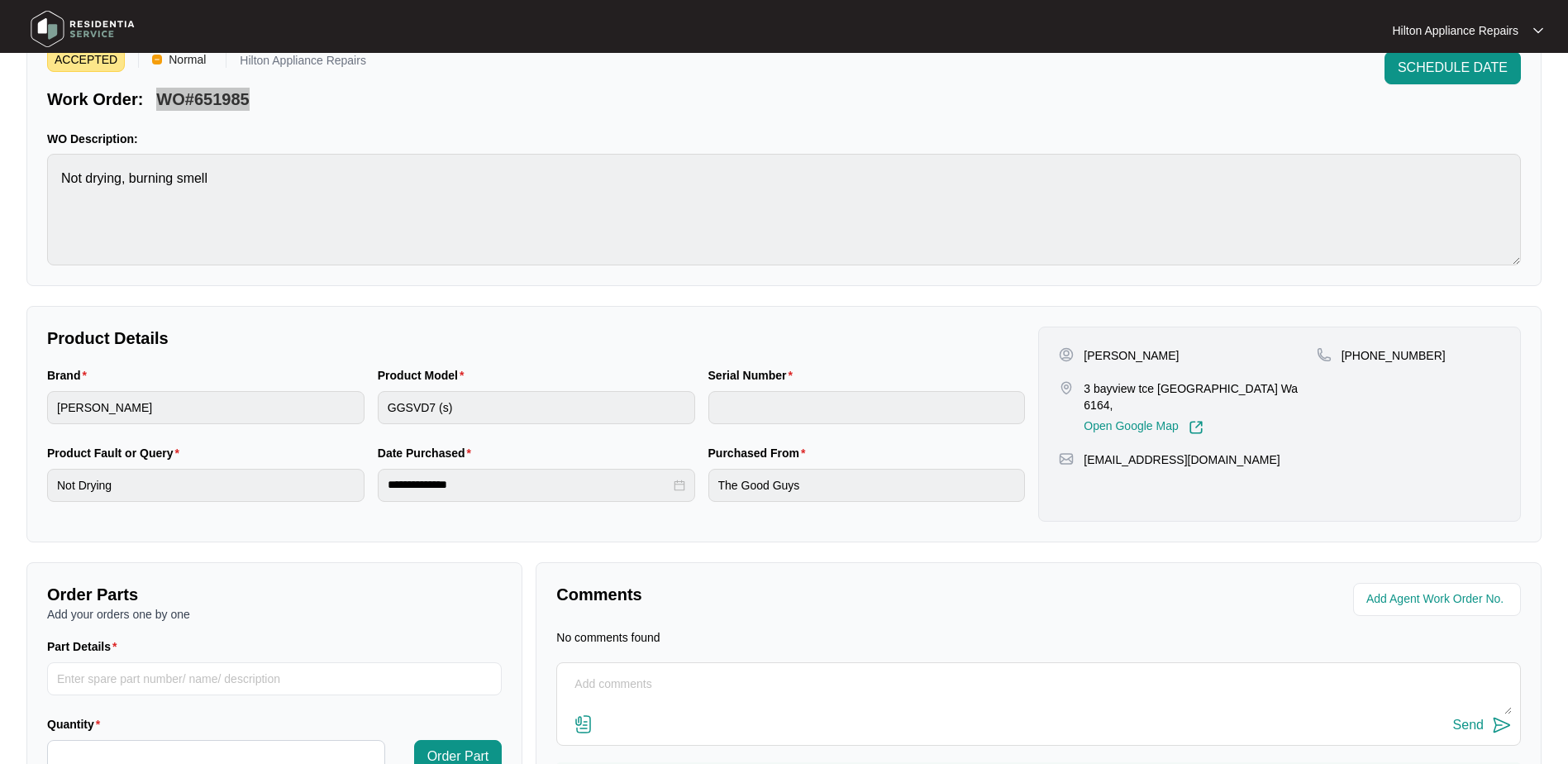
scroll to position [178, 0]
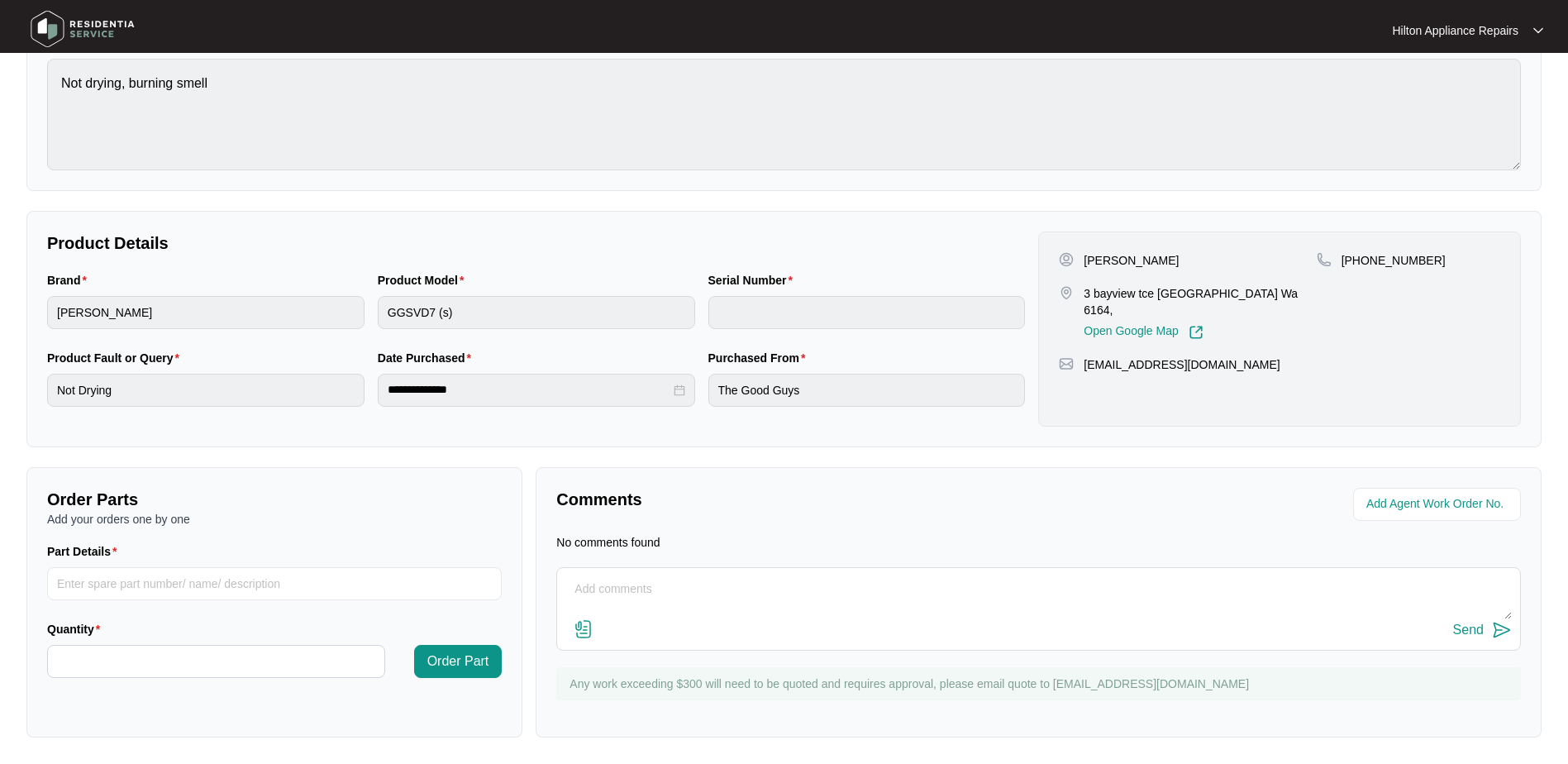
click at [662, 583] on textarea at bounding box center [1038, 597] width 947 height 43
paste textarea "Called [PERSON_NAME] LMTC & Texted"
type textarea "Called [PERSON_NAME] LMTC & Texted"
click at [1472, 627] on div "Send" at bounding box center [1469, 630] width 30 height 15
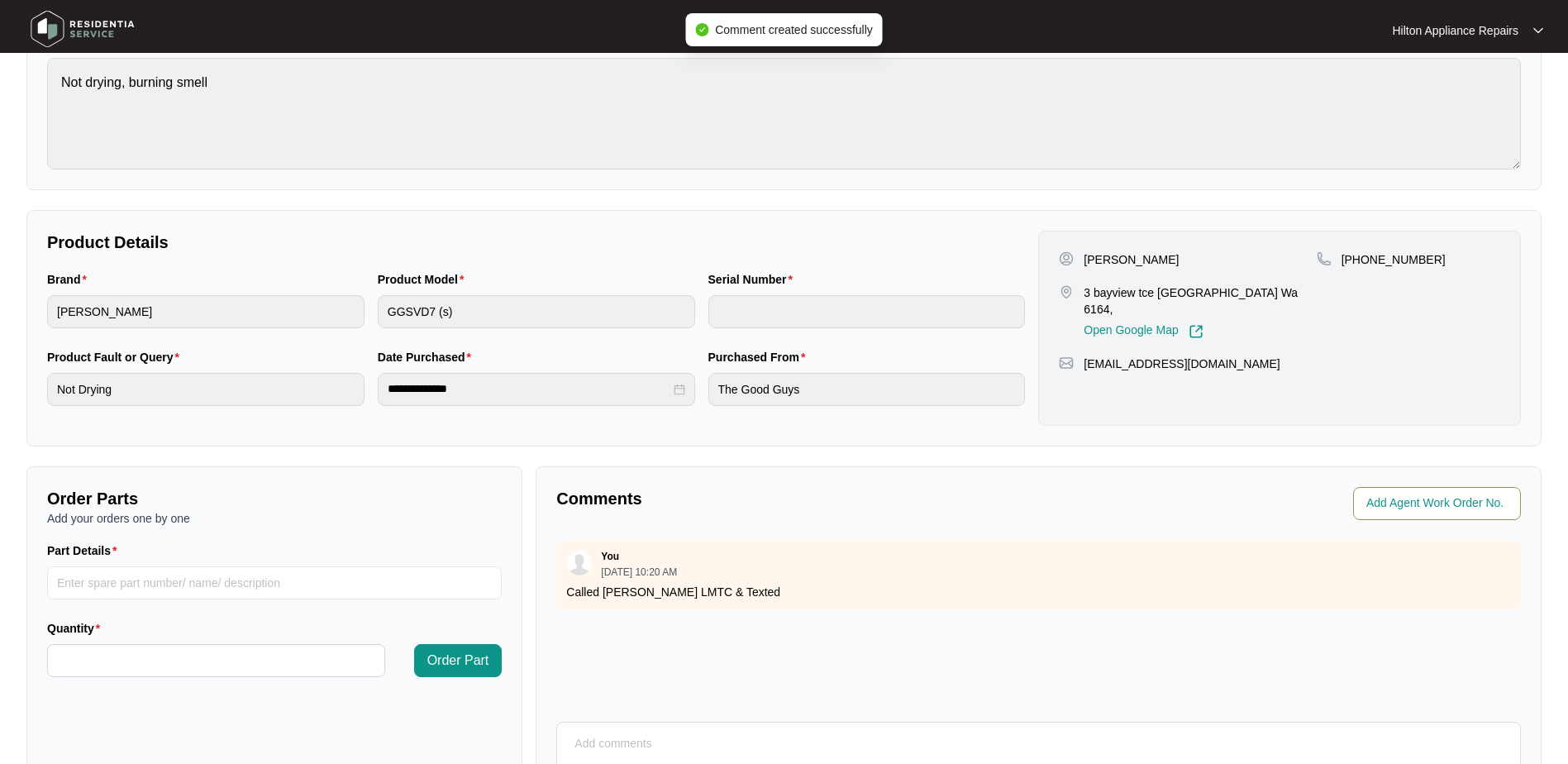
click at [1399, 500] on input "string" at bounding box center [1438, 503] width 145 height 20
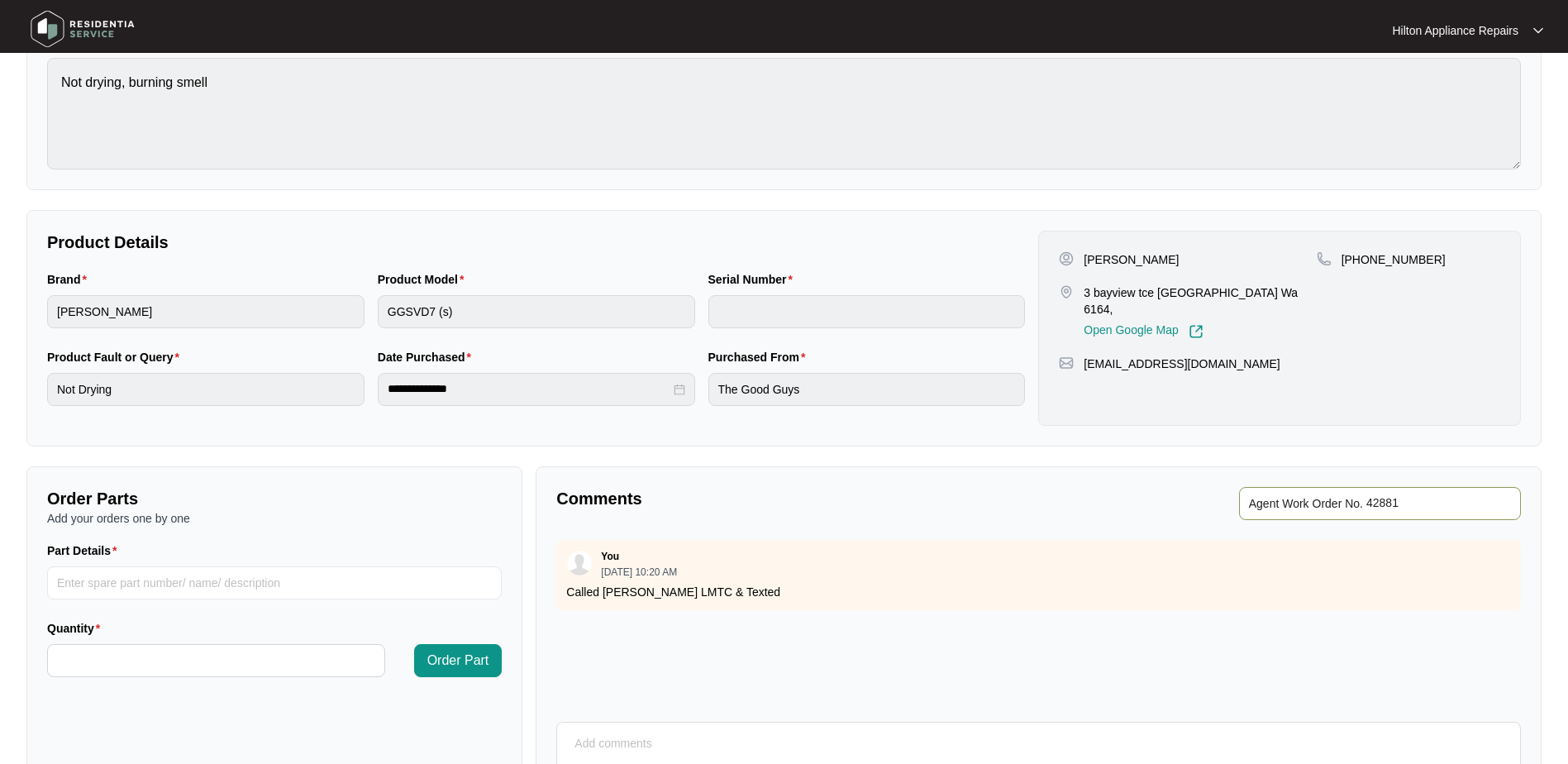
type input "42881"
click at [1049, 506] on div "Agent Work Order No." at bounding box center [1283, 503] width 476 height 33
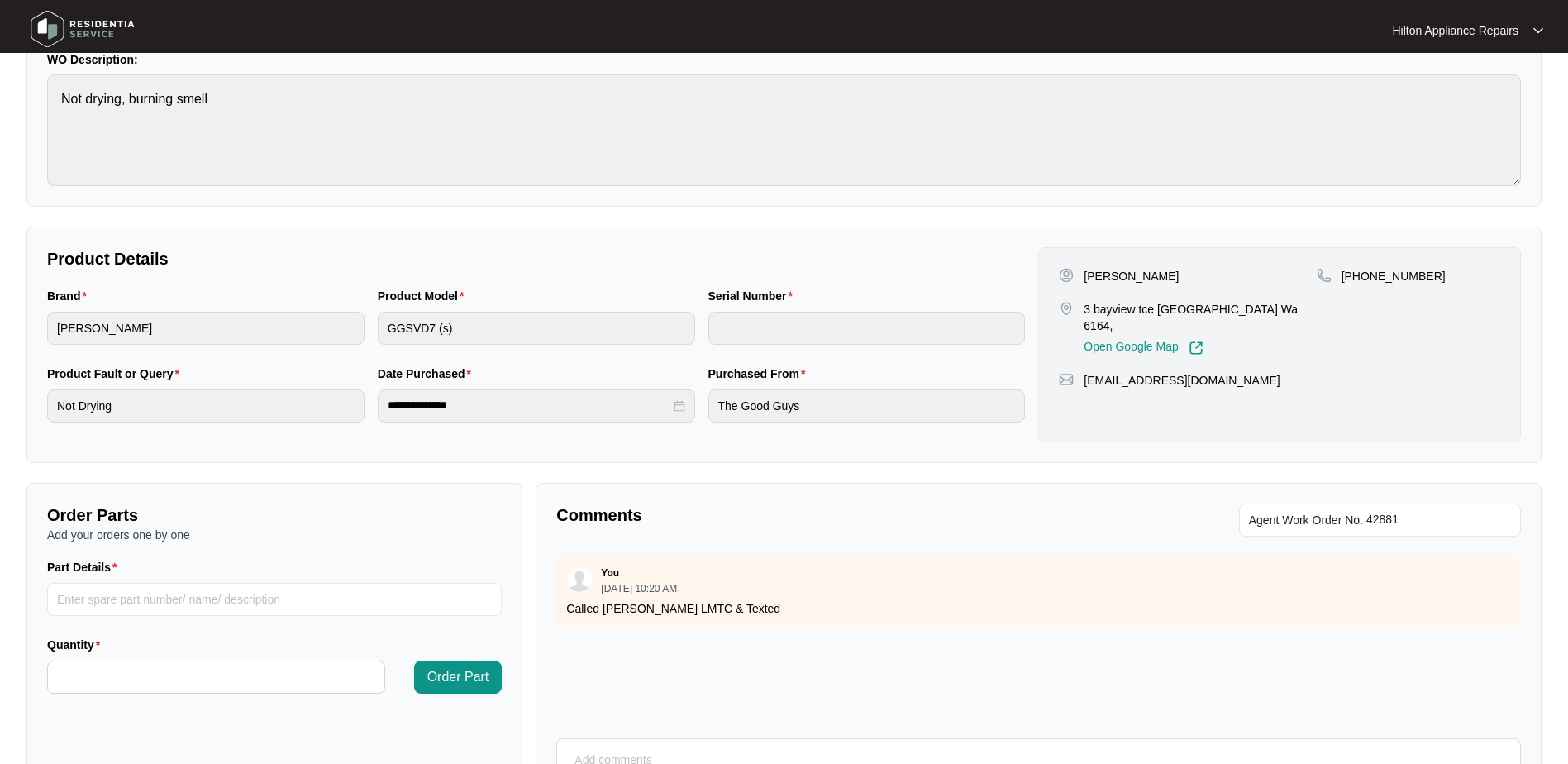
scroll to position [0, 0]
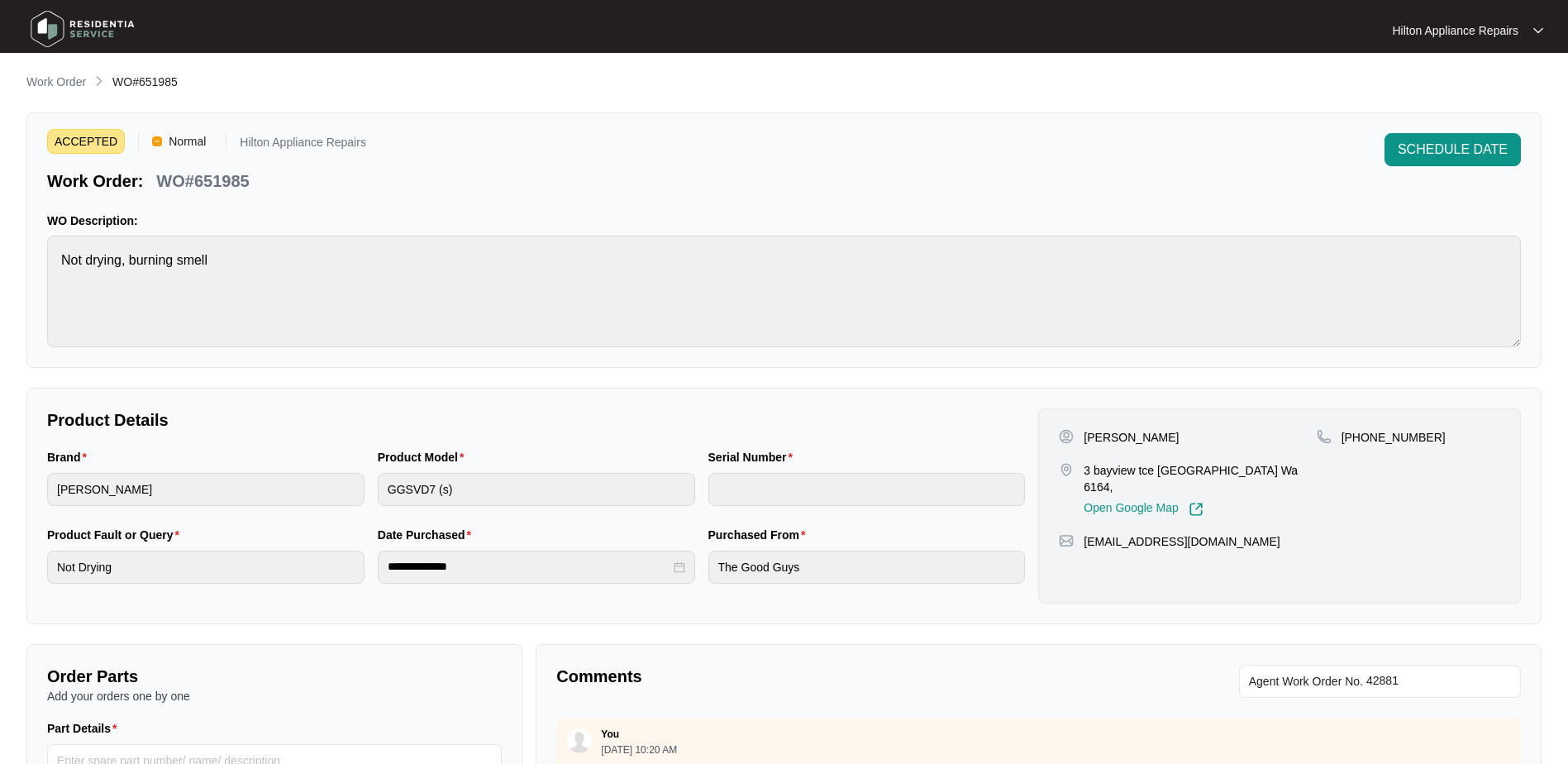
drag, startPoint x: 42, startPoint y: 81, endPoint x: 49, endPoint y: 86, distance: 8.6
click at [42, 81] on p "Work Order" at bounding box center [56, 81] width 60 height 16
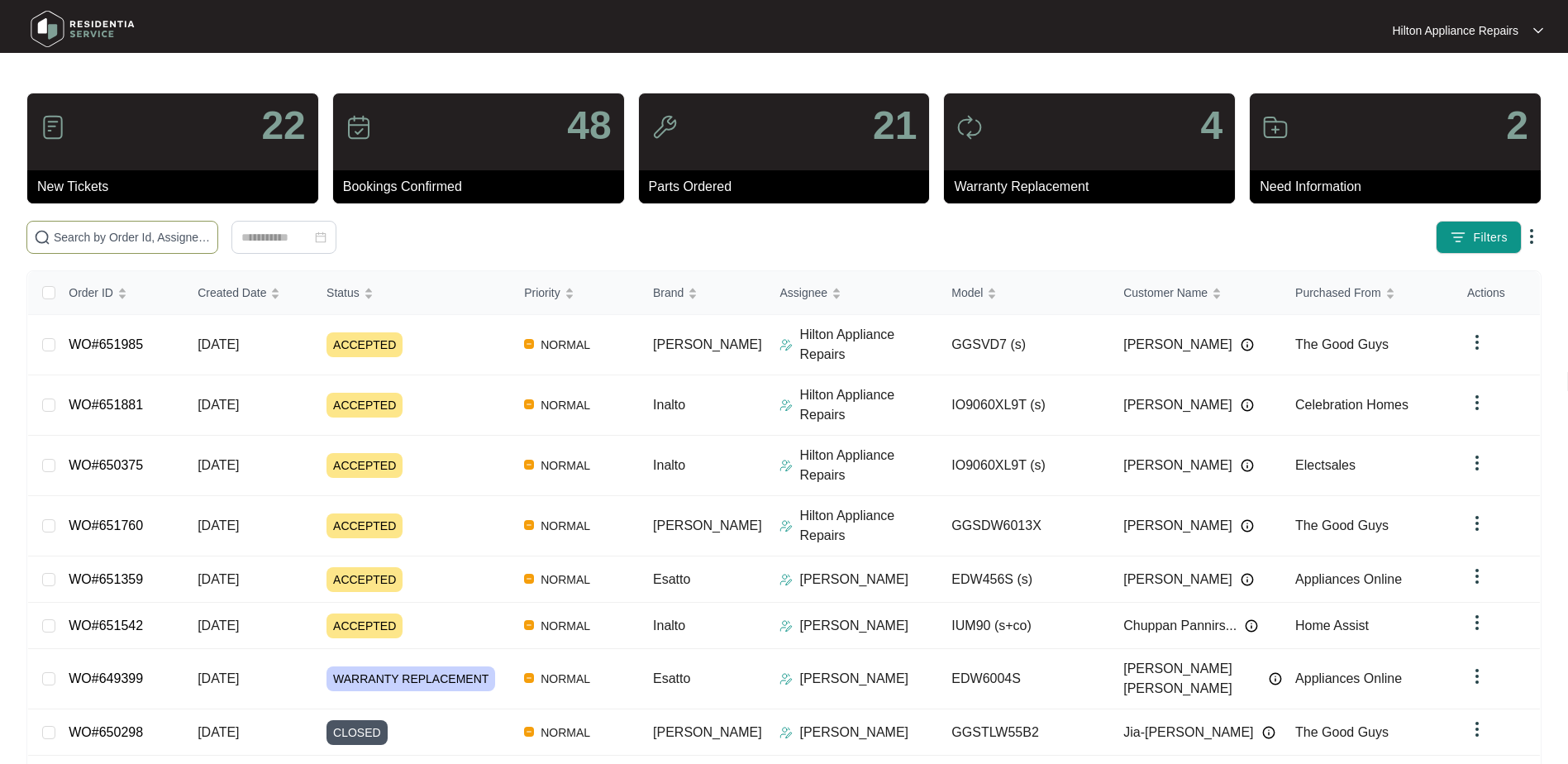
click at [84, 239] on input "text" at bounding box center [132, 236] width 157 height 18
paste input "WO#651881"
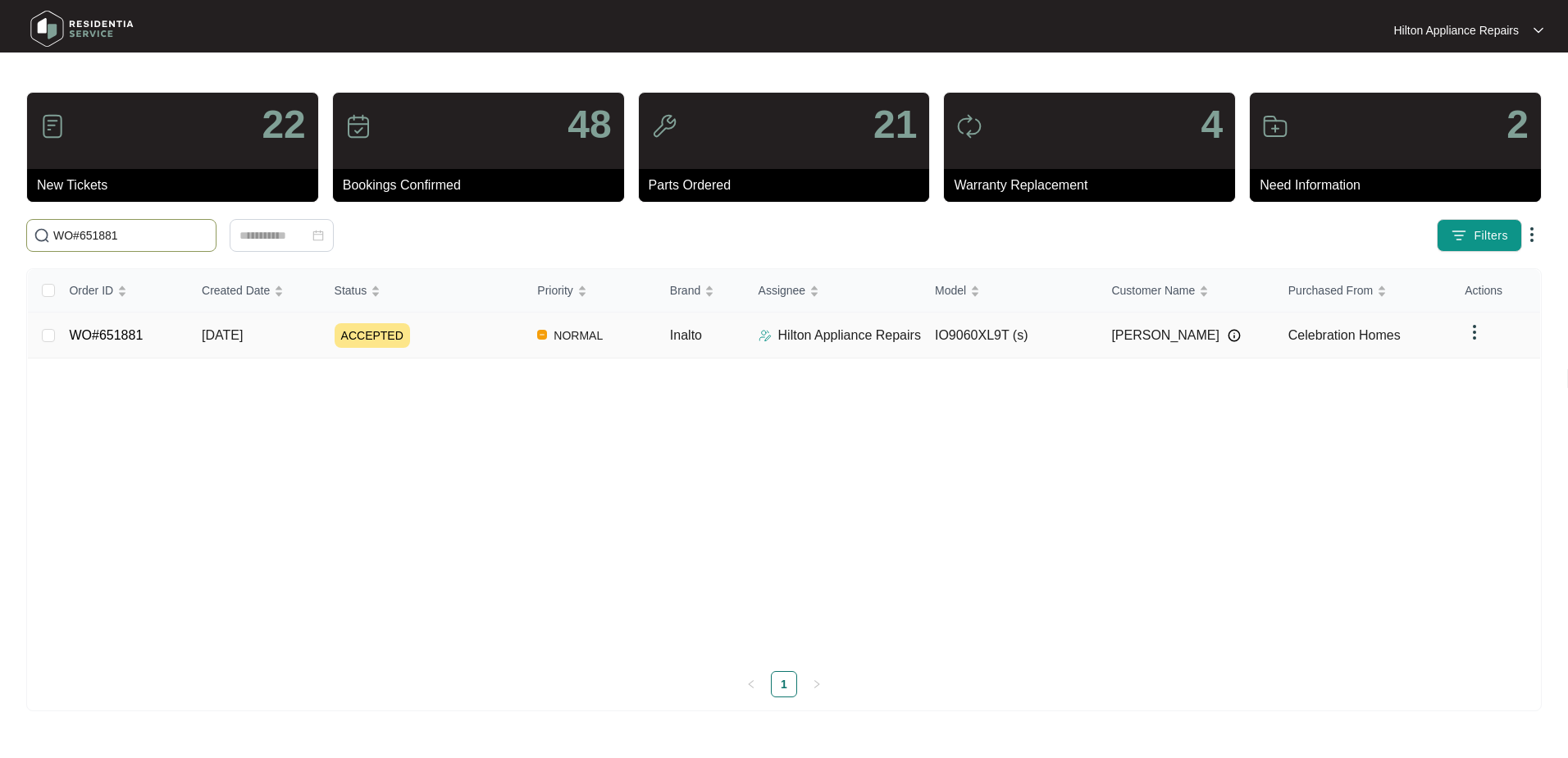
type input "WO#651881"
click at [242, 334] on span "[DATE]" at bounding box center [222, 335] width 41 height 14
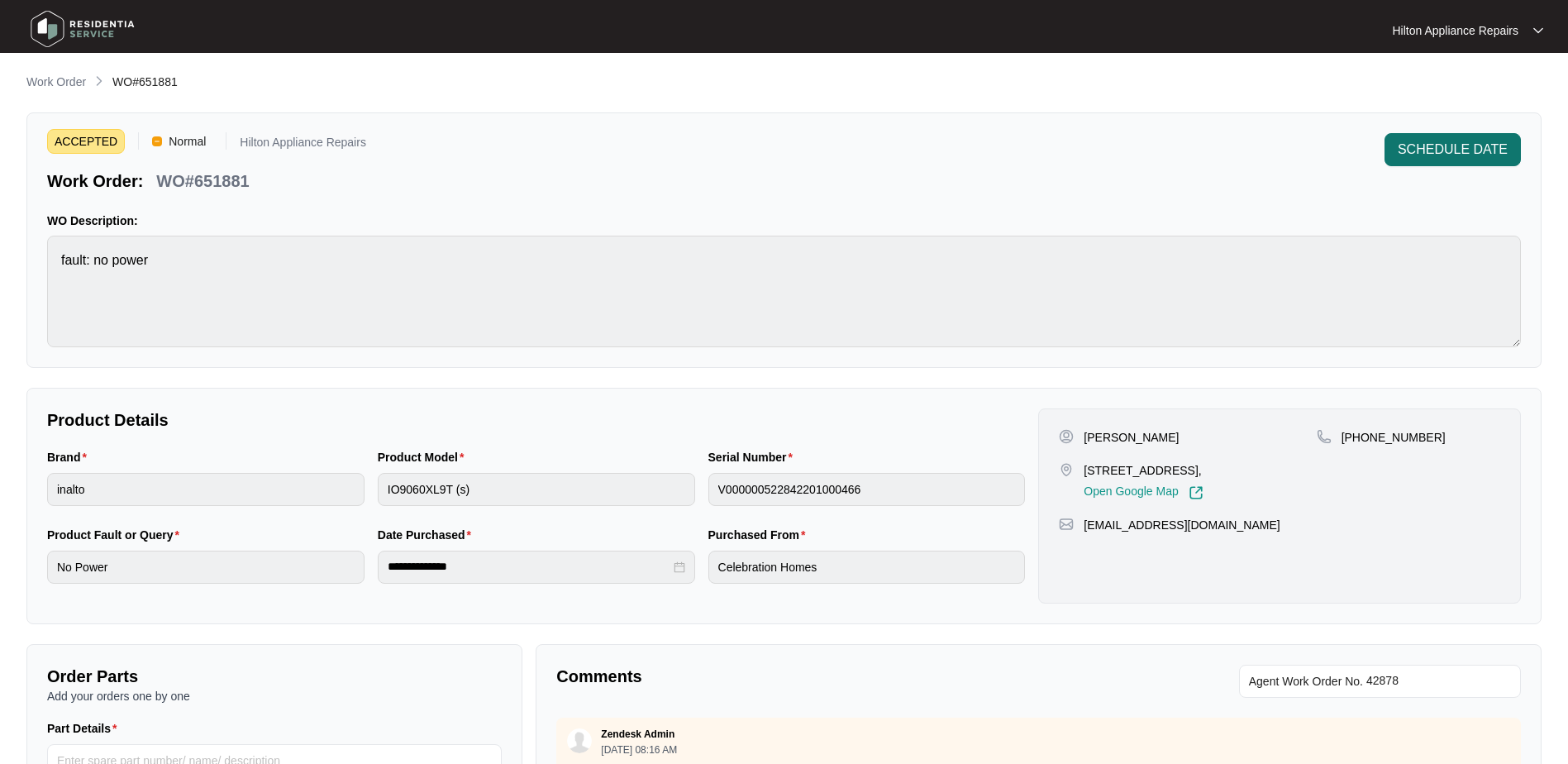
click at [1442, 149] on span "SCHEDULE DATE" at bounding box center [1453, 149] width 110 height 20
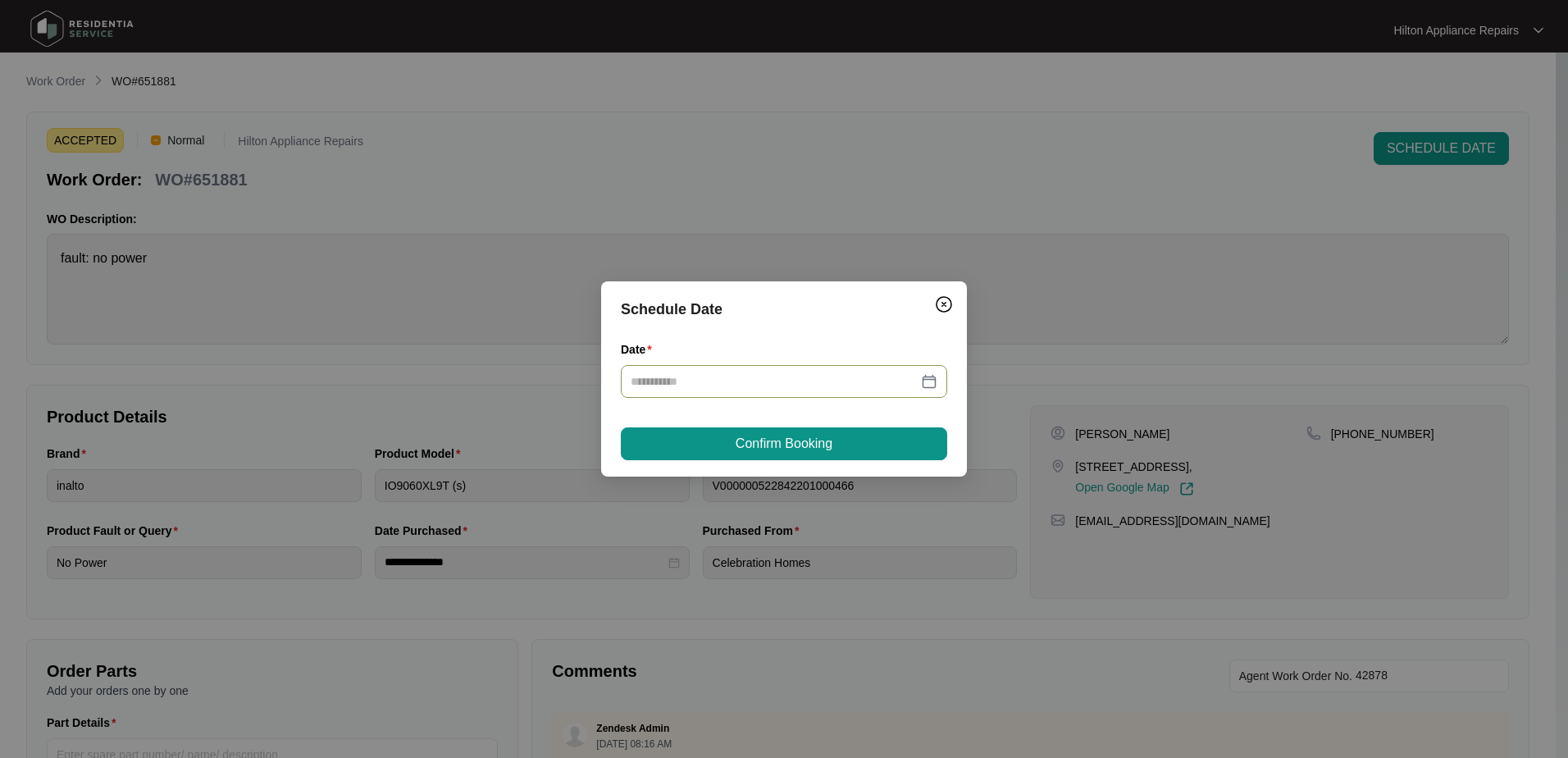
click at [929, 379] on div at bounding box center [784, 381] width 307 height 18
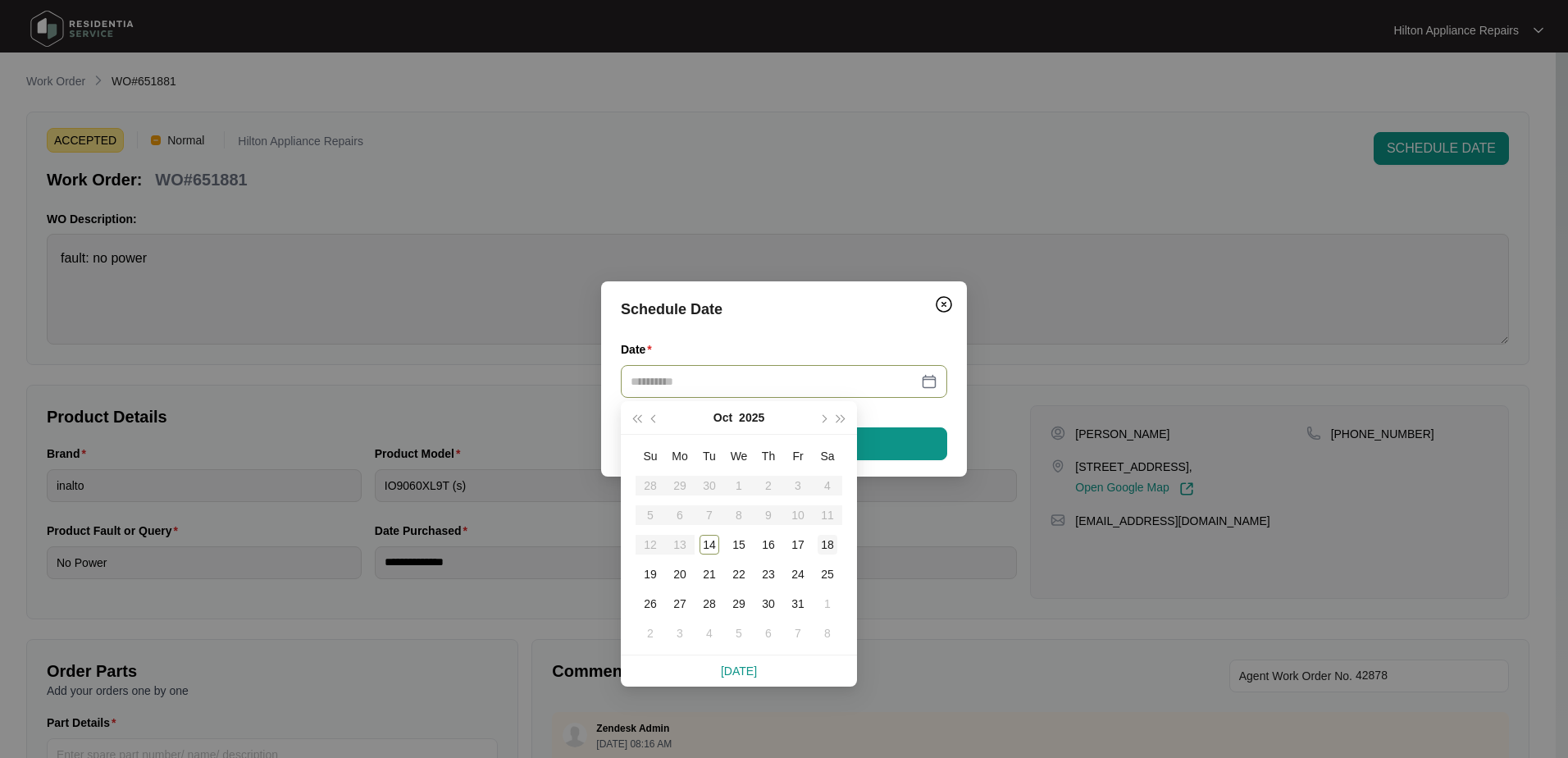
type input "**********"
click at [824, 544] on div "18" at bounding box center [828, 544] width 20 height 20
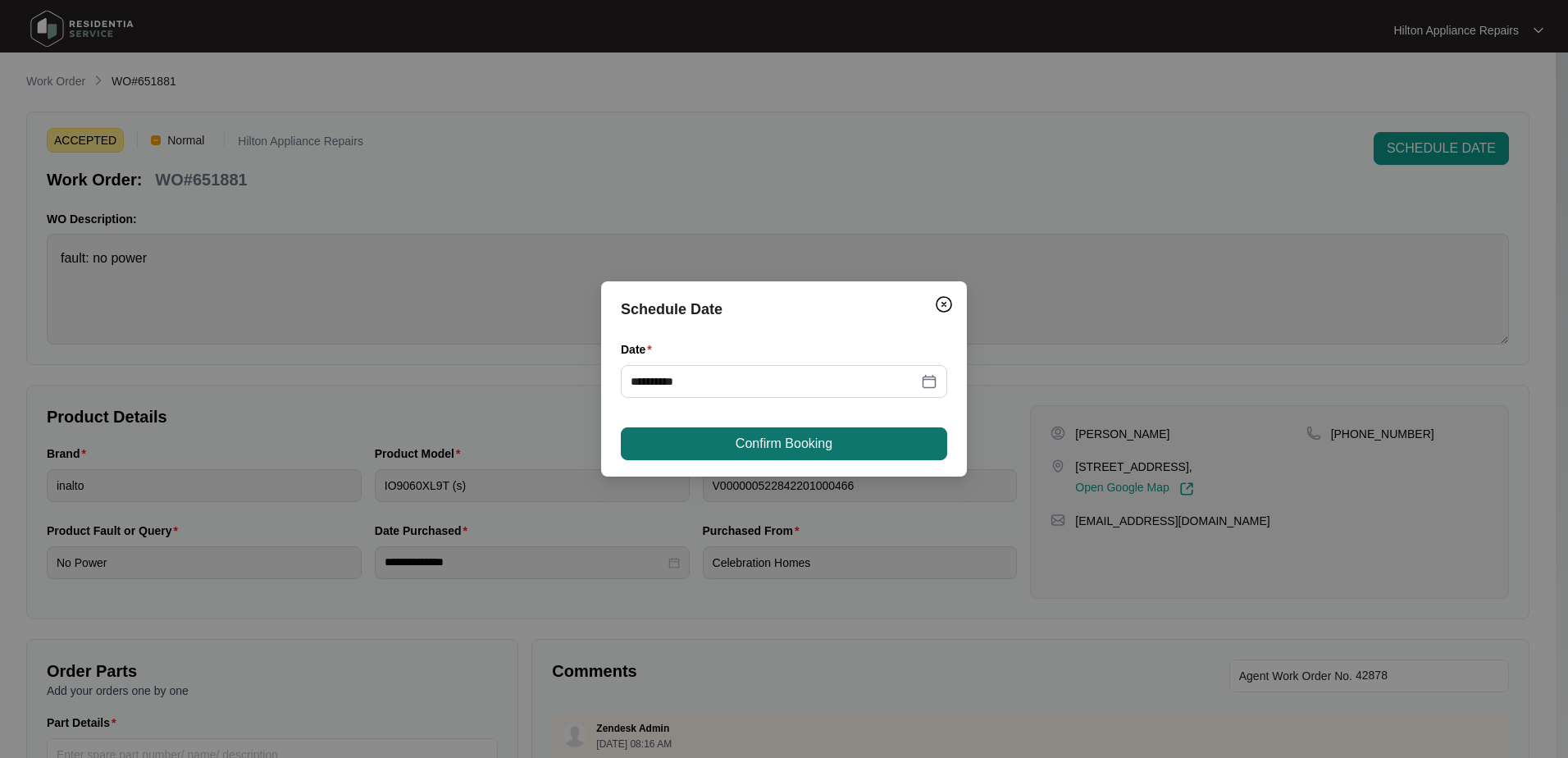
click at [790, 445] on span "Confirm Booking" at bounding box center [784, 443] width 97 height 20
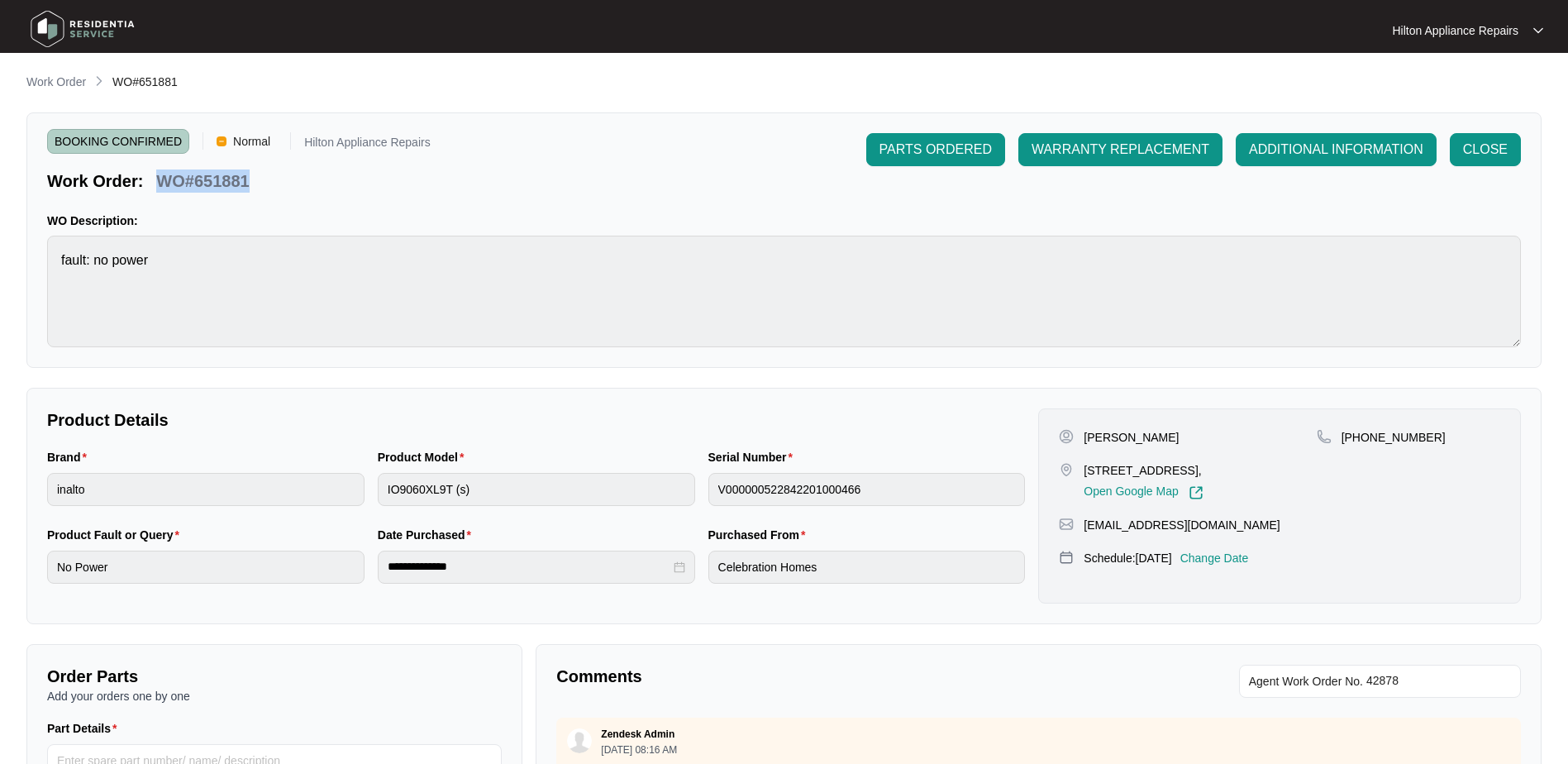
drag, startPoint x: 258, startPoint y: 182, endPoint x: 163, endPoint y: 176, distance: 95.2
click at [163, 176] on div "Work Order: WO#651881" at bounding box center [239, 178] width 384 height 29
copy p "WO#651881"
click at [54, 82] on p "Work Order" at bounding box center [56, 81] width 60 height 16
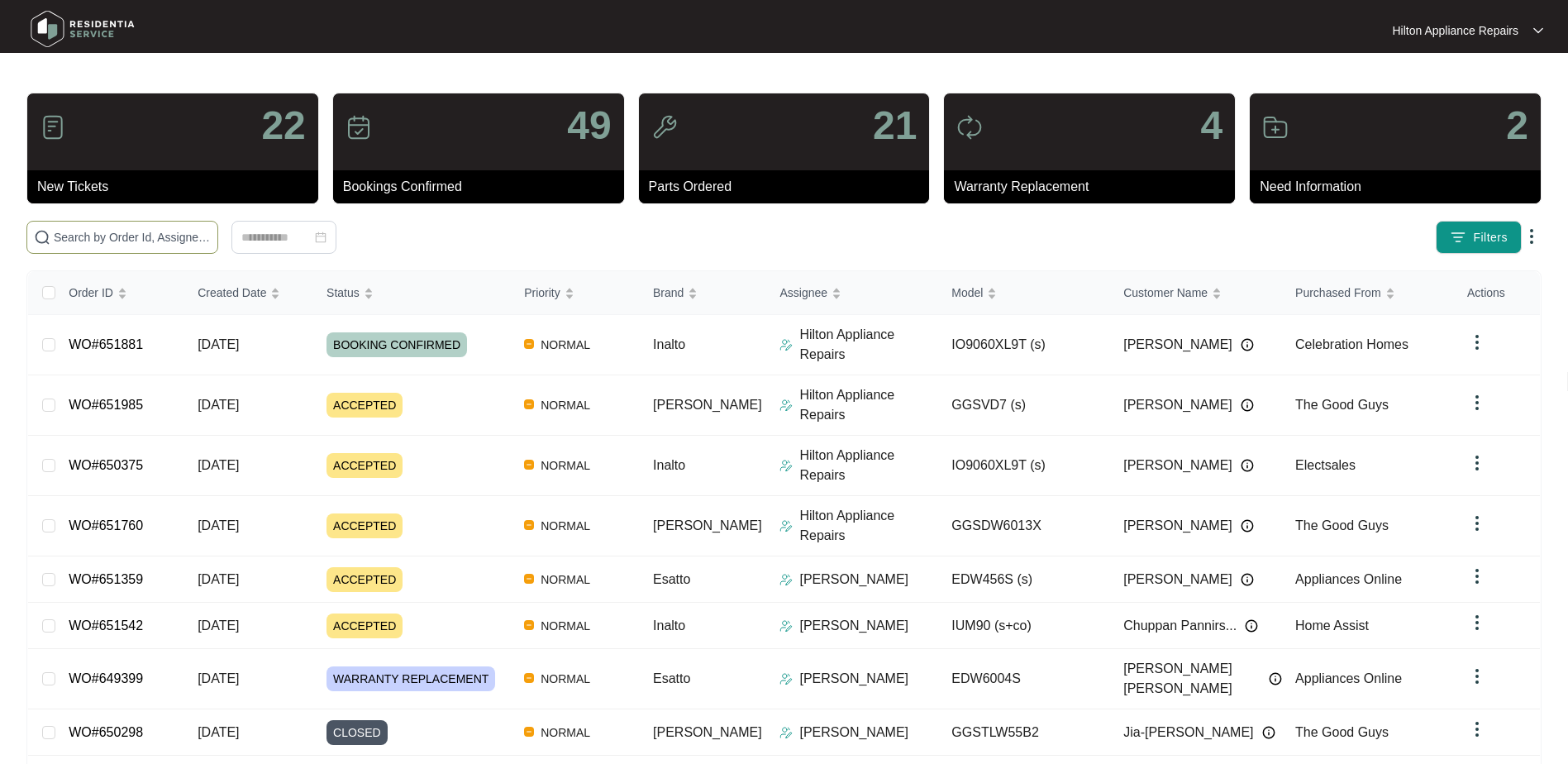
click at [90, 235] on input "text" at bounding box center [132, 236] width 157 height 18
paste input "WO#651881"
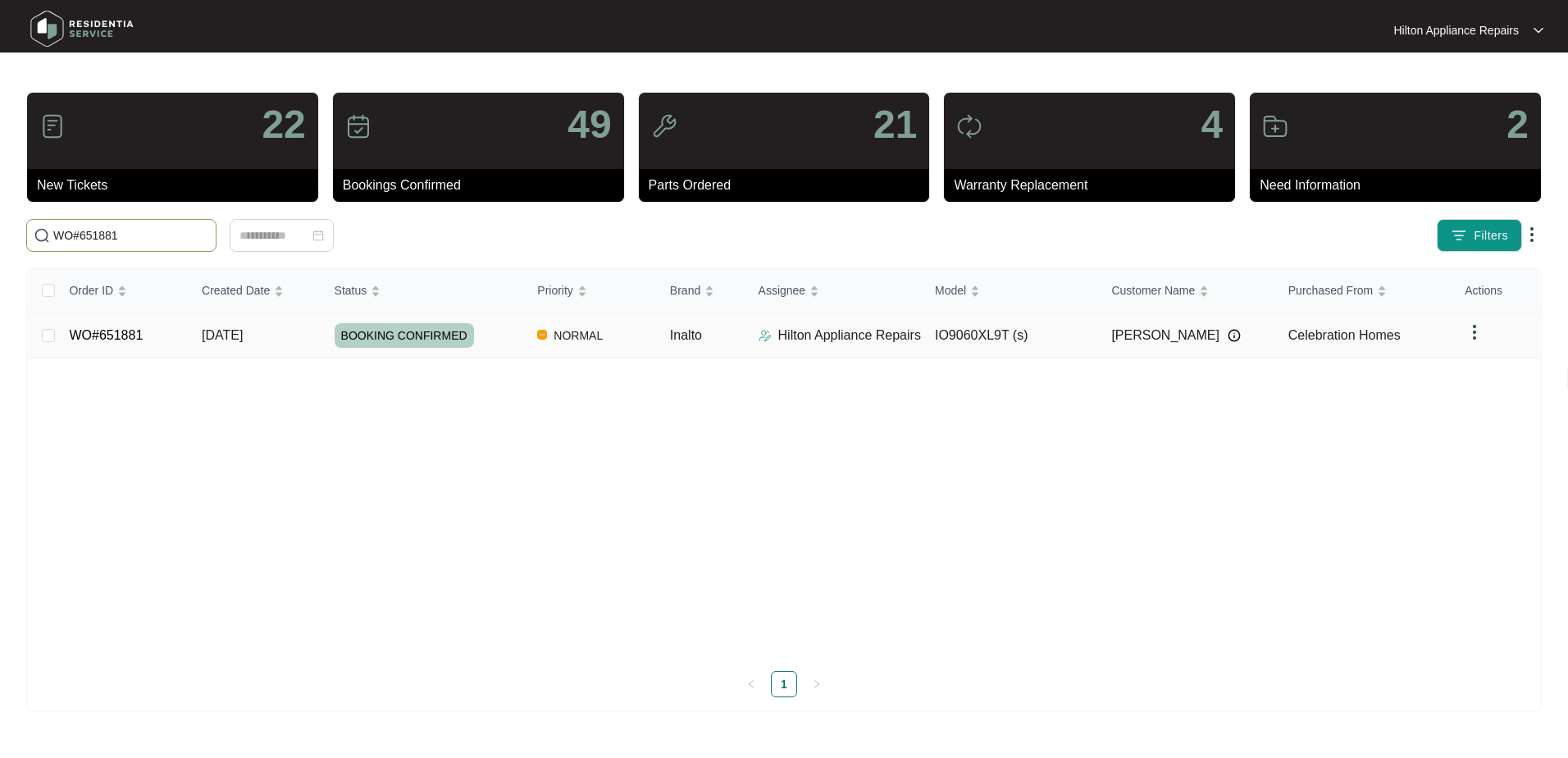
type input "WO#651881"
click at [41, 332] on td at bounding box center [42, 335] width 28 height 46
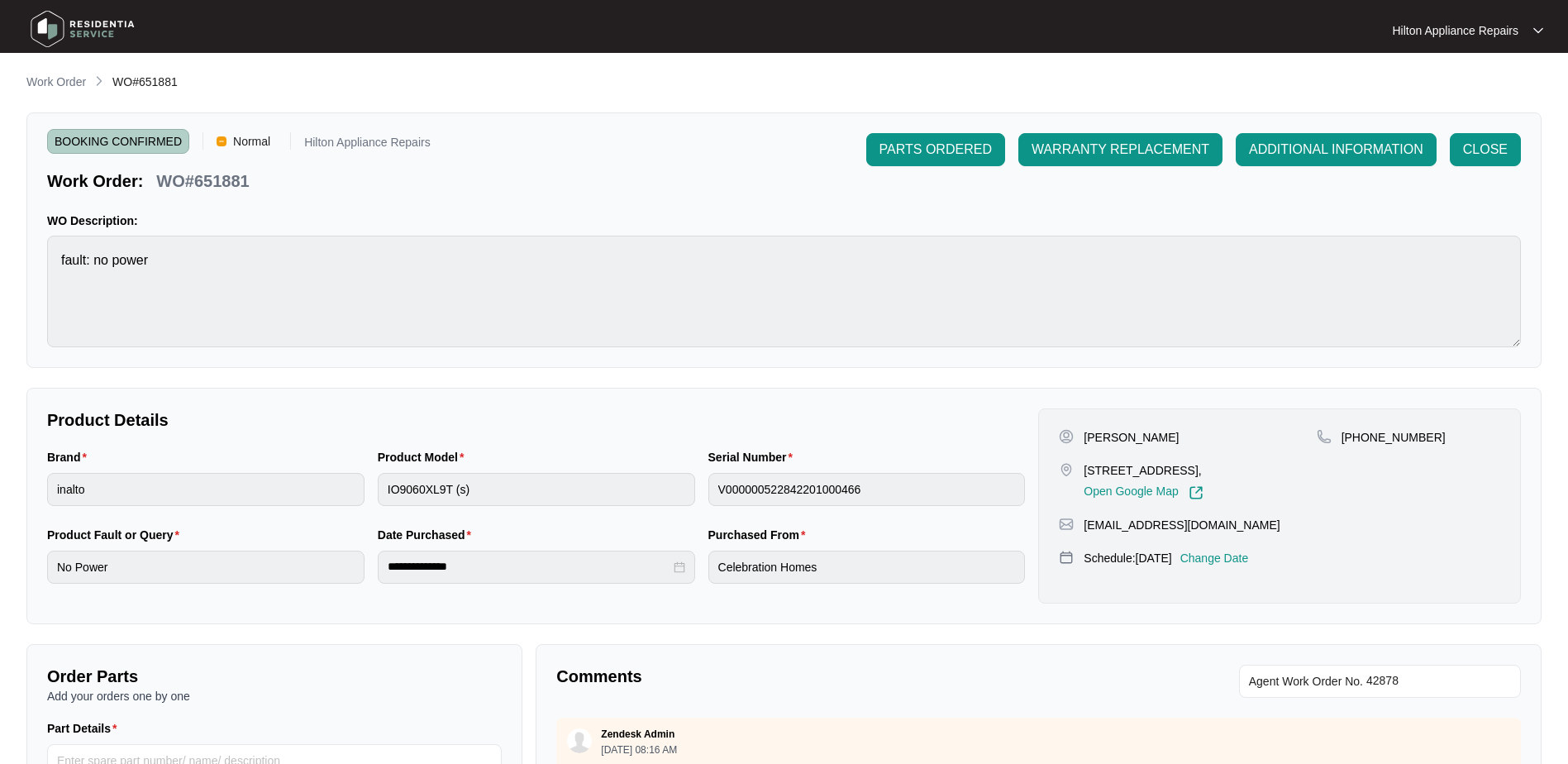
click at [56, 69] on main "**********" at bounding box center [784, 547] width 1568 height 1096
click at [56, 80] on p "Work Order" at bounding box center [56, 81] width 60 height 16
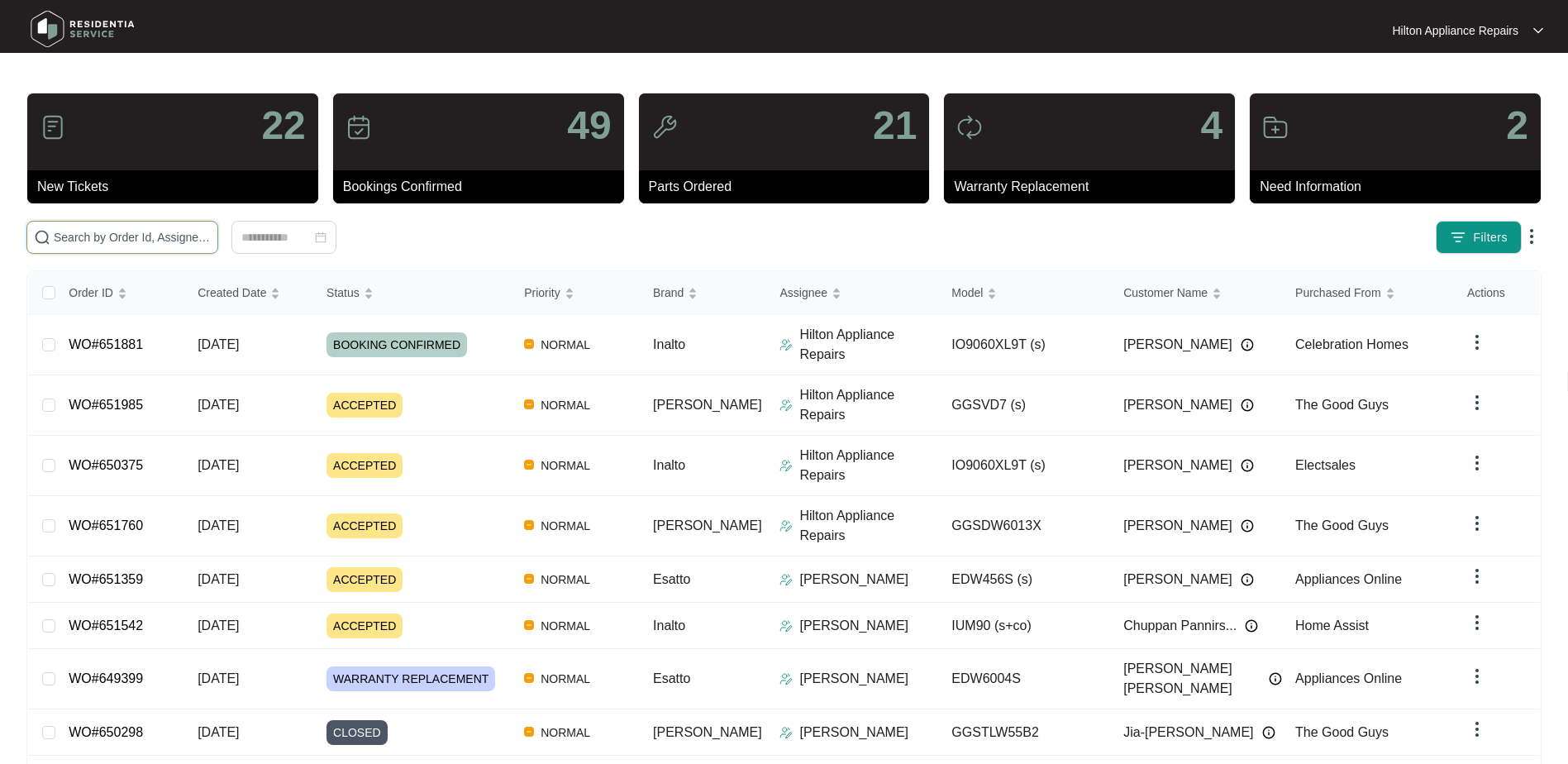
click at [76, 234] on input "text" at bounding box center [132, 236] width 157 height 18
paste input "WO#651881"
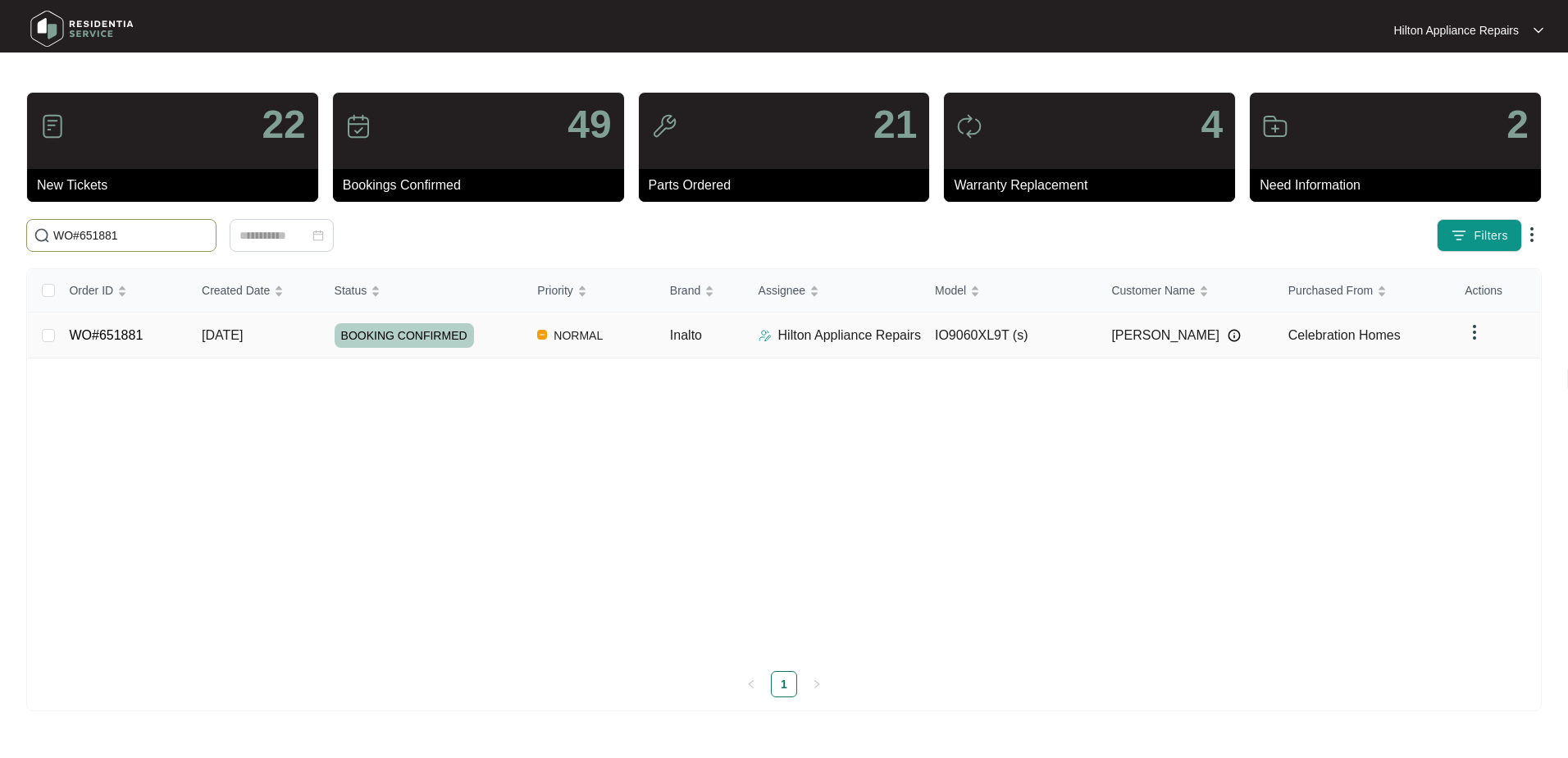
type input "WO#651881"
click at [297, 236] on span "Re-assign Selected Tickets" at bounding box center [323, 235] width 159 height 20
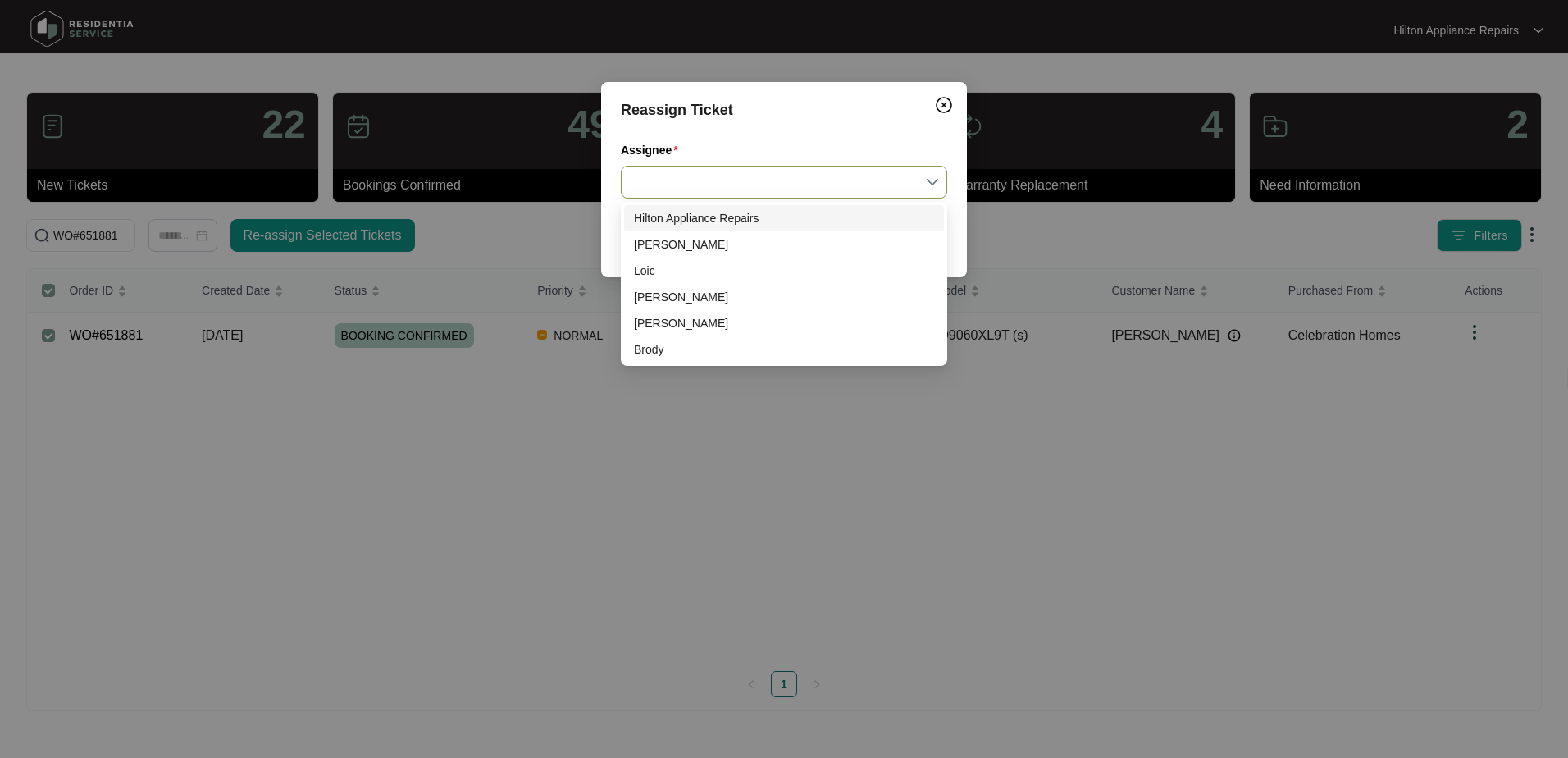
click at [935, 182] on input "Assignee" at bounding box center [784, 181] width 307 height 31
click at [672, 248] on div "[PERSON_NAME]" at bounding box center [784, 244] width 300 height 18
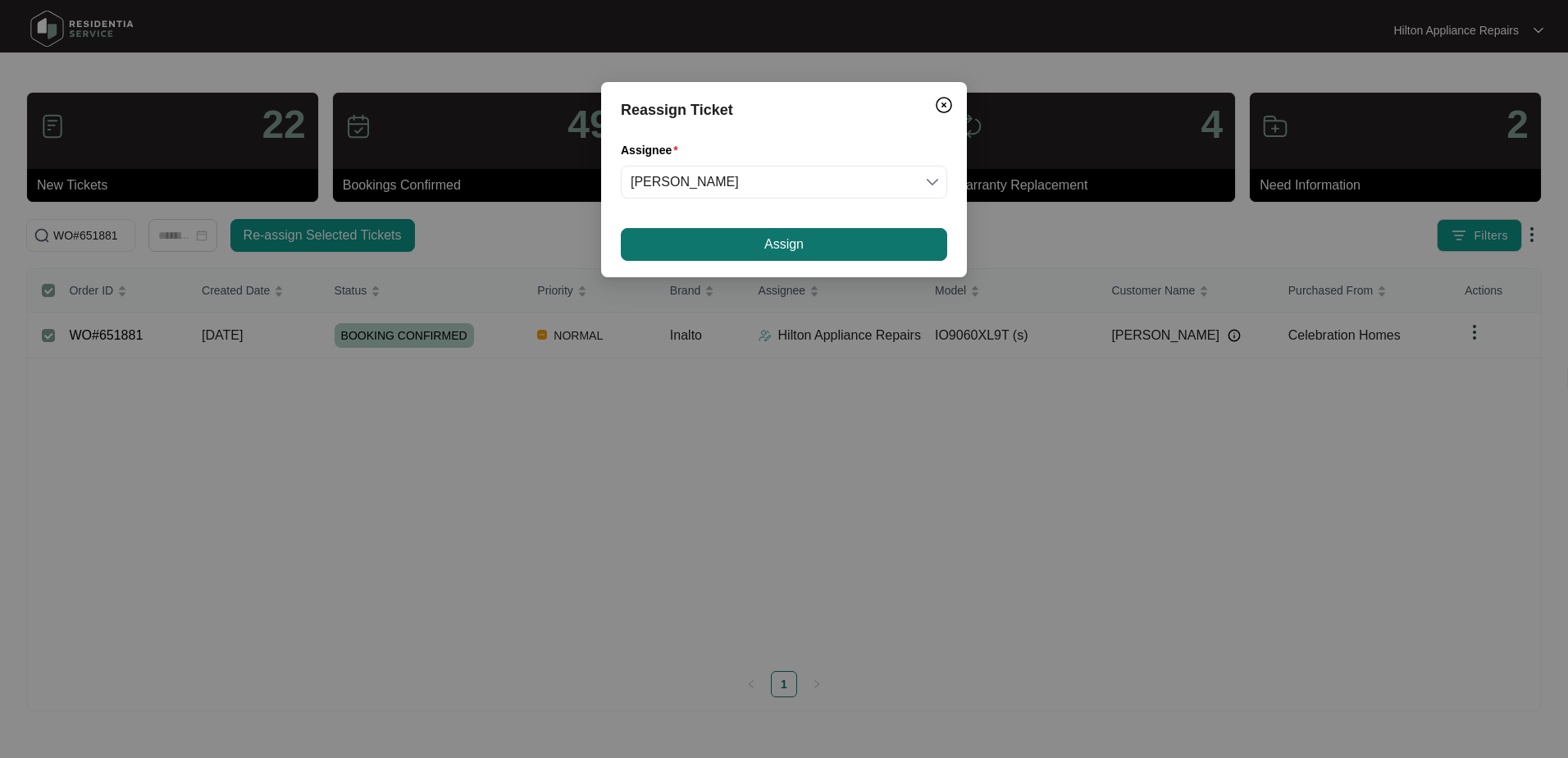
click at [753, 238] on button "Assign" at bounding box center [784, 244] width 327 height 33
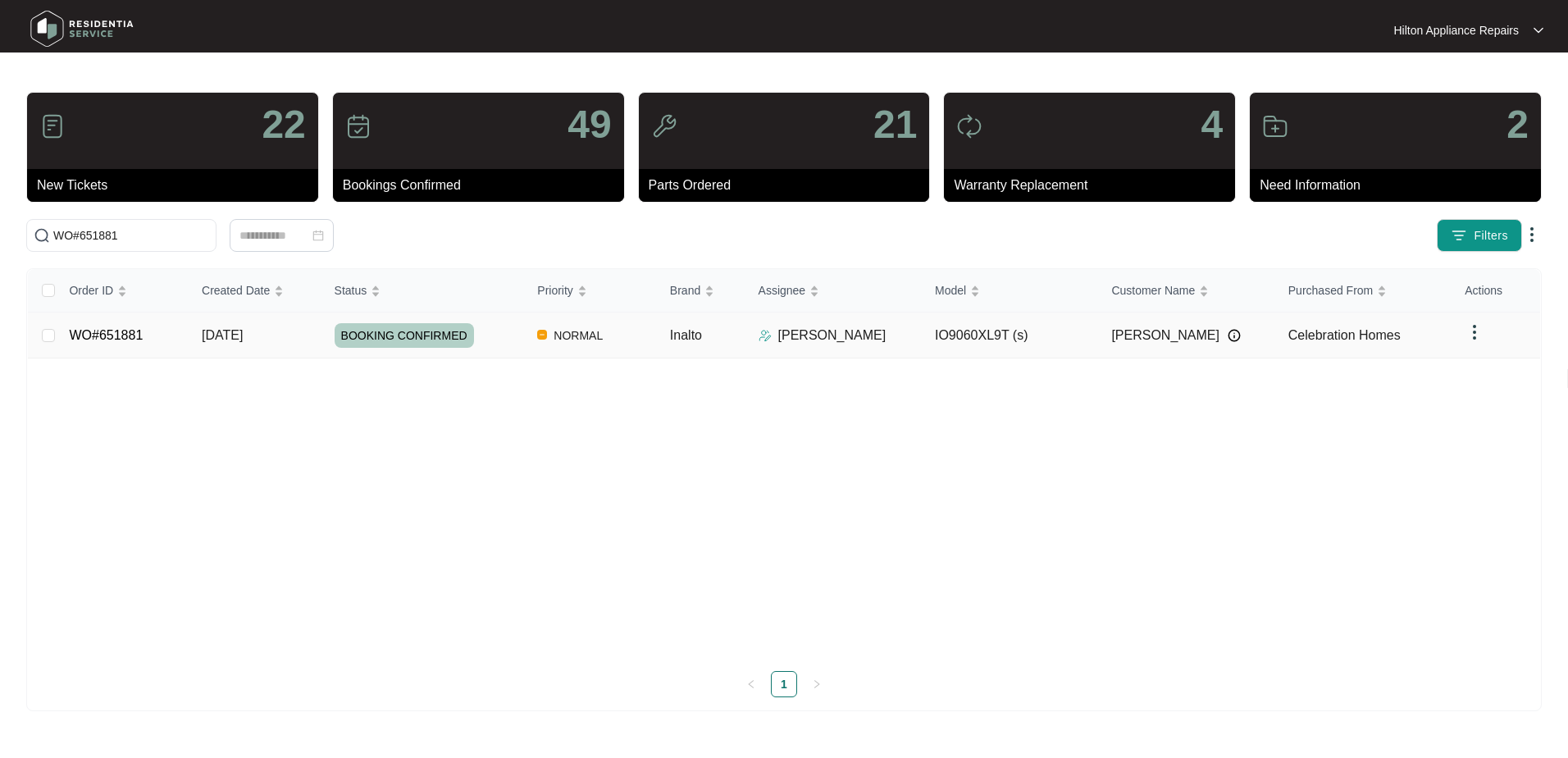
click at [113, 333] on div "Order ID Created Date Status Priority Brand Assignee Model Customer Name Purcha…" at bounding box center [784, 483] width 1513 height 428
click at [238, 333] on span "[DATE]" at bounding box center [222, 335] width 41 height 14
